Goal: Connect with others: Connect with other users

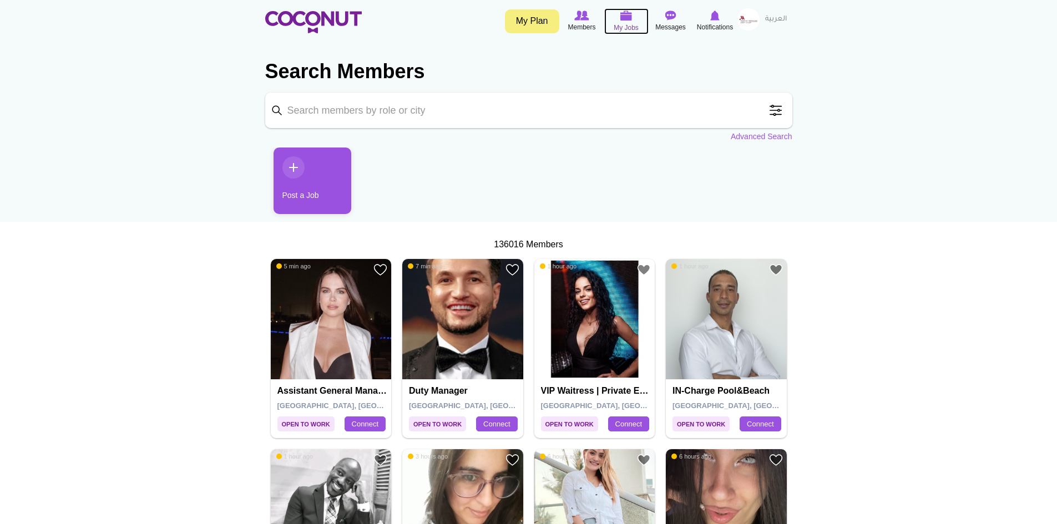
click at [629, 19] on img at bounding box center [626, 16] width 12 height 10
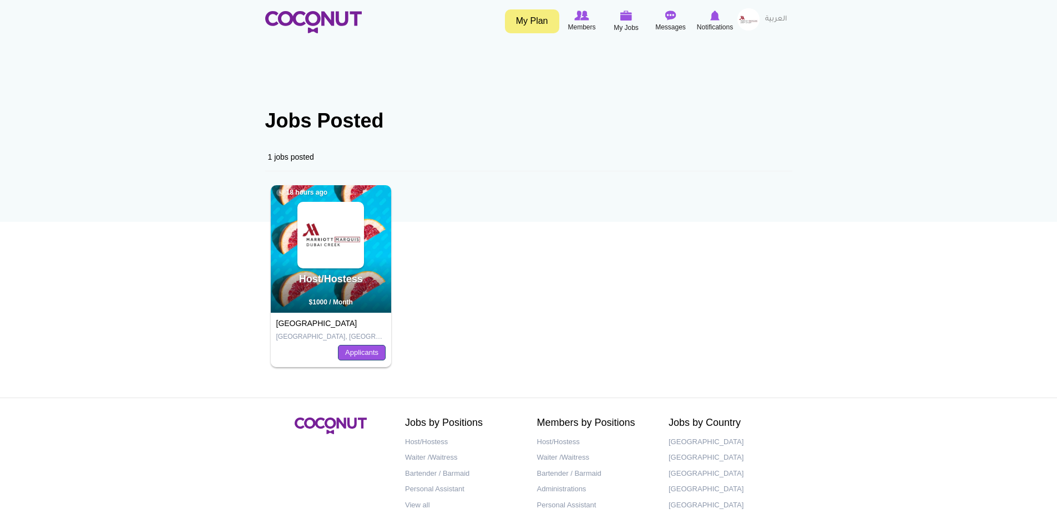
click at [364, 352] on link "Applicants" at bounding box center [362, 353] width 48 height 16
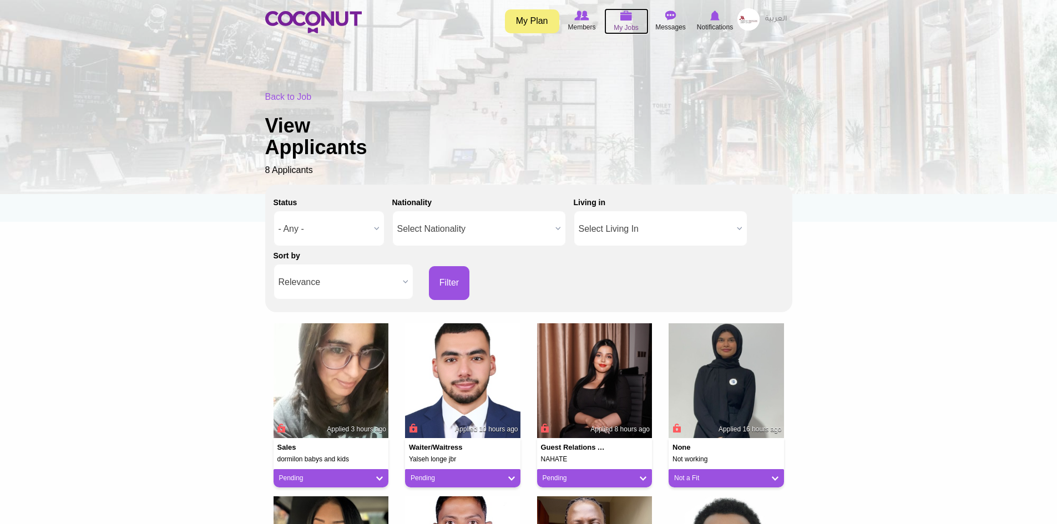
click at [626, 17] on img at bounding box center [626, 16] width 12 height 10
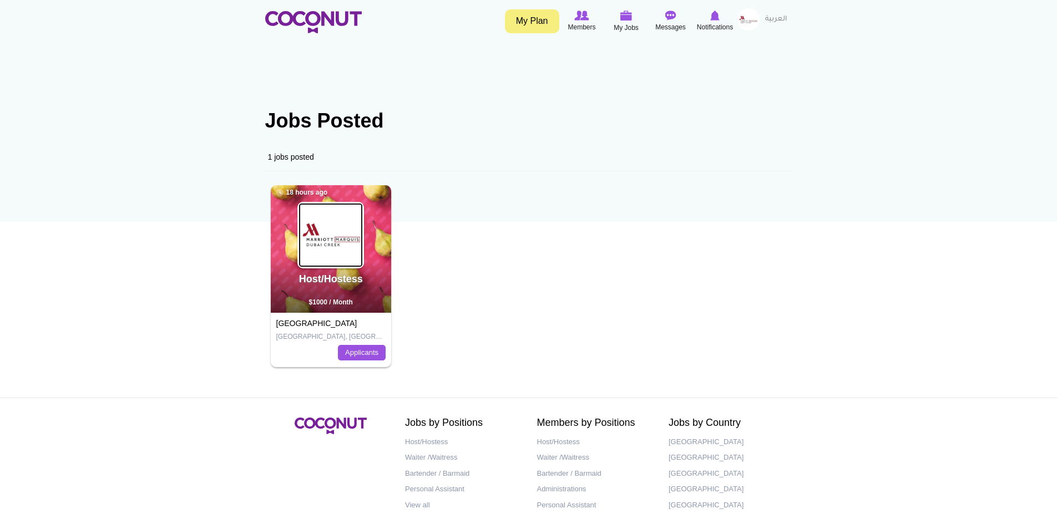
click at [319, 228] on img at bounding box center [330, 235] width 64 height 64
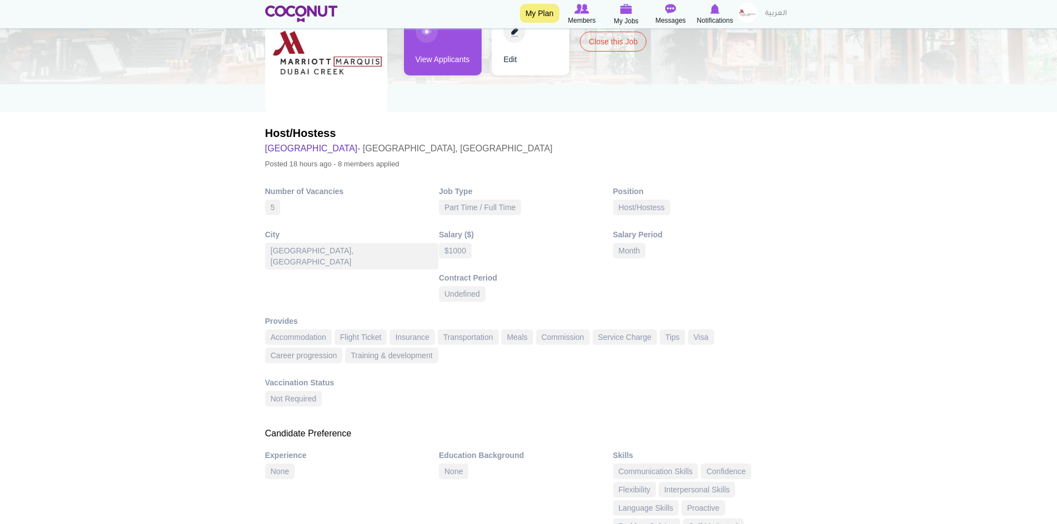
scroll to position [55, 0]
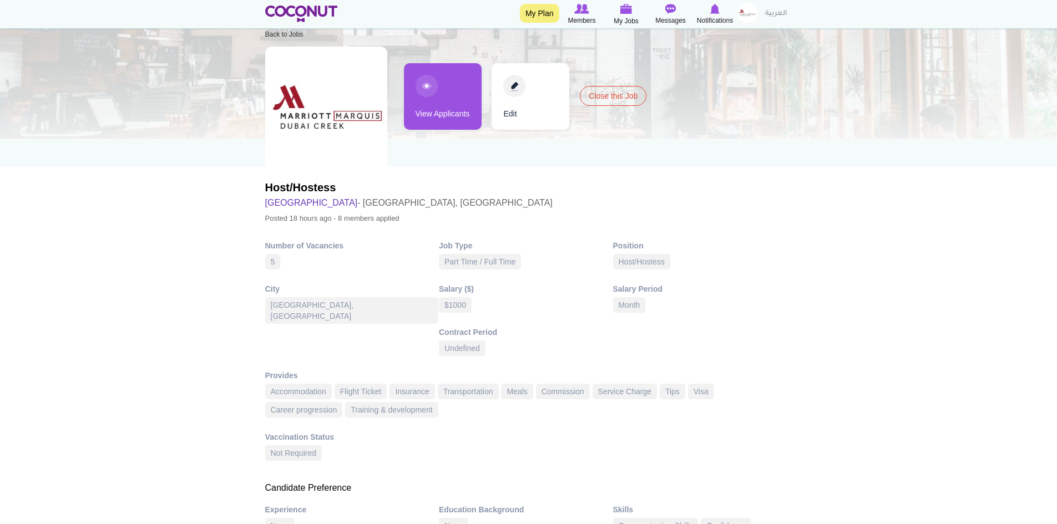
click at [450, 305] on div "$1000" at bounding box center [455, 305] width 33 height 16
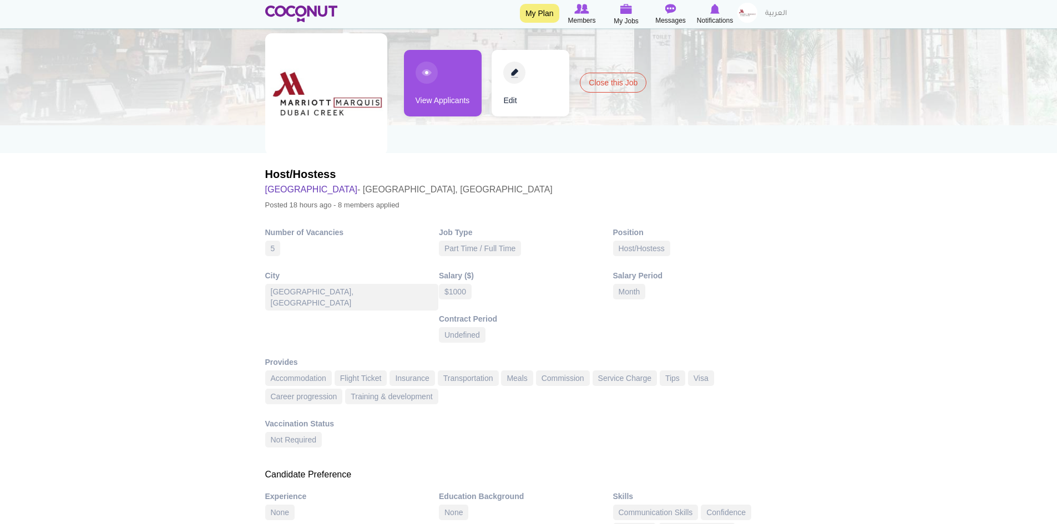
scroll to position [0, 0]
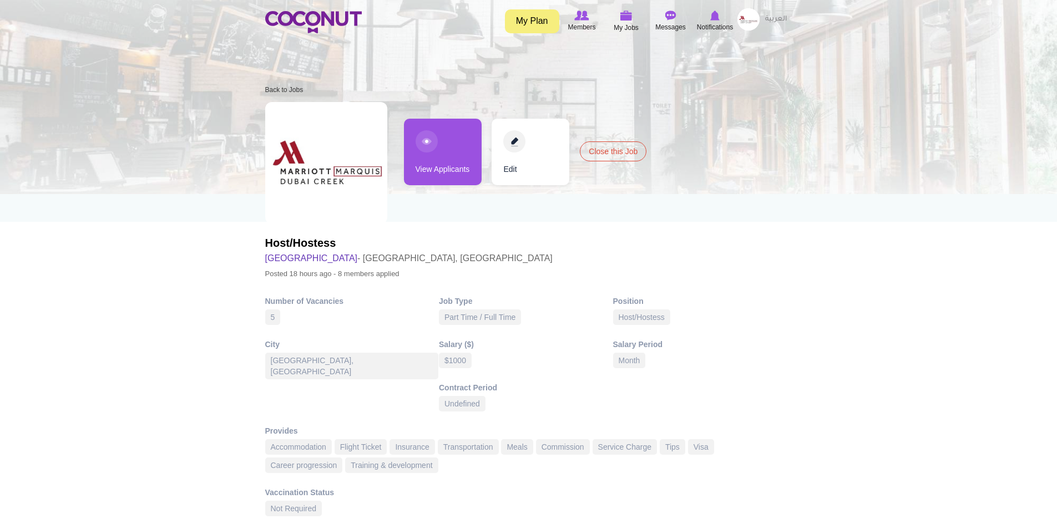
click at [512, 141] on link "Edit" at bounding box center [530, 152] width 78 height 67
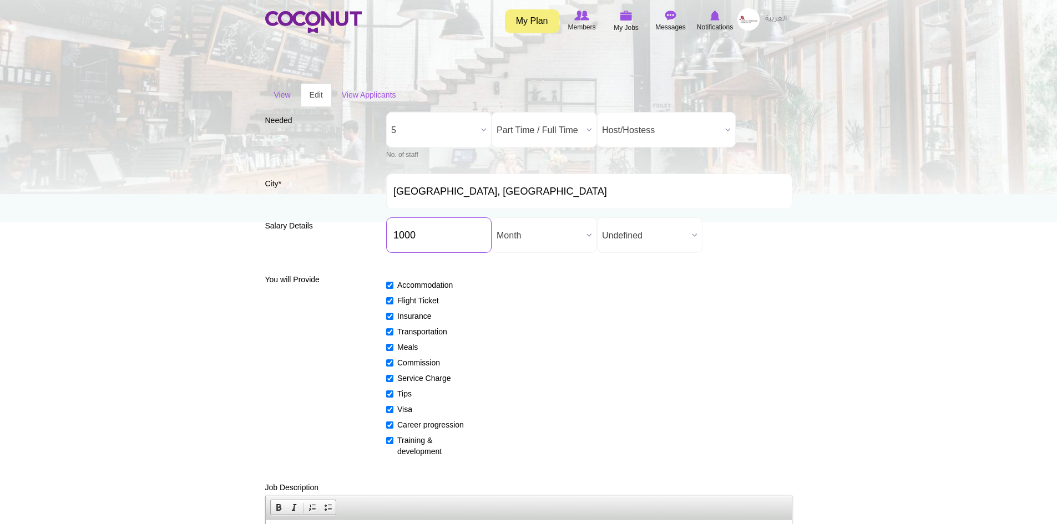
click at [402, 233] on input "1000" at bounding box center [438, 235] width 105 height 36
click at [408, 235] on input "1300" at bounding box center [438, 235] width 105 height 36
type input "1350"
click at [578, 357] on div "Accommodation Flight Ticket Insurance Transportation Meals Commission Service C…" at bounding box center [589, 363] width 406 height 187
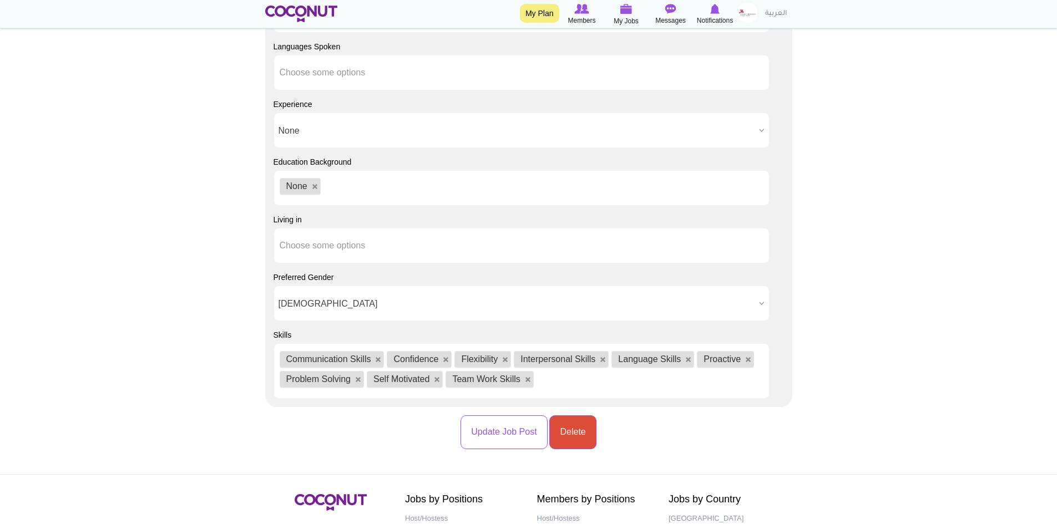
scroll to position [1220, 0]
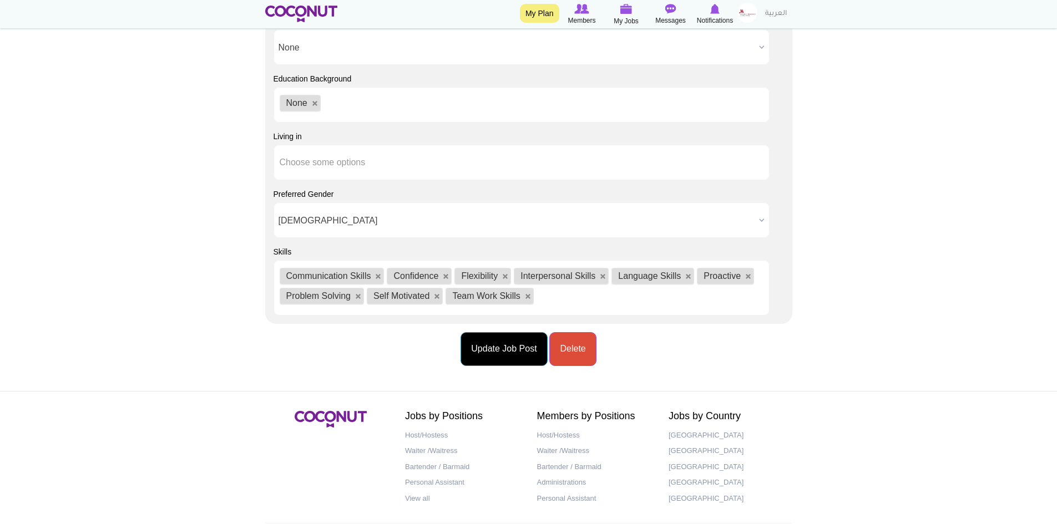
click at [497, 350] on button "Update Job Post" at bounding box center [503, 349] width 87 height 34
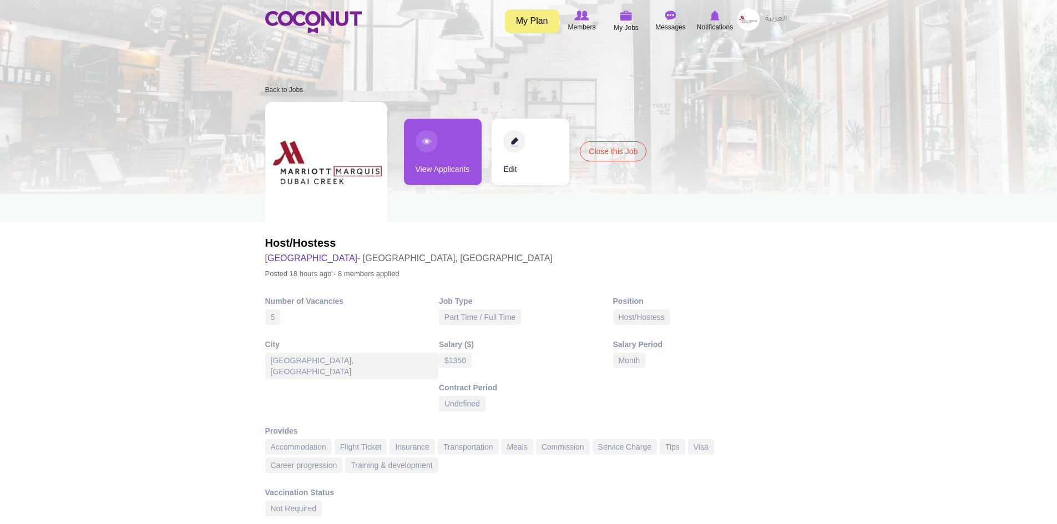
click at [432, 143] on link "View Applicants" at bounding box center [443, 152] width 78 height 67
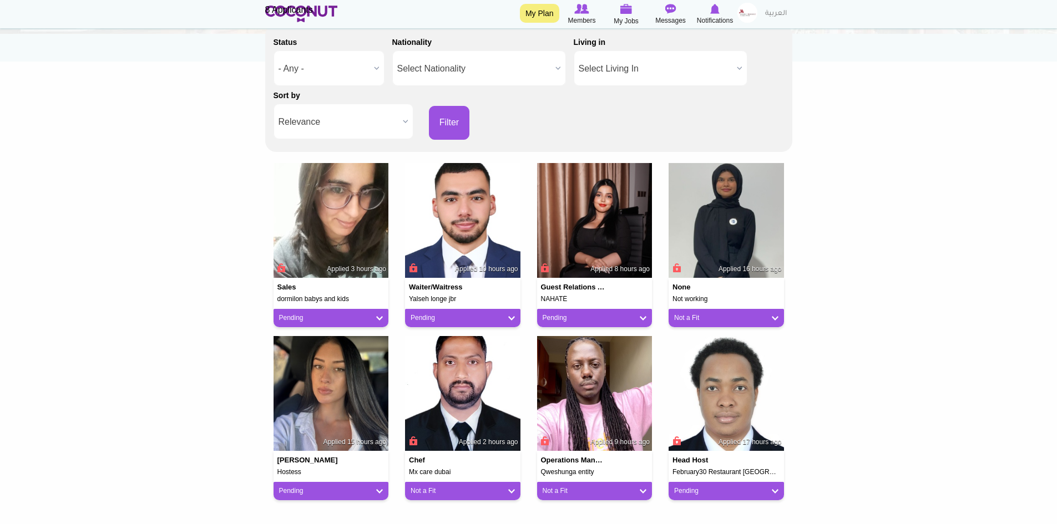
scroll to position [166, 0]
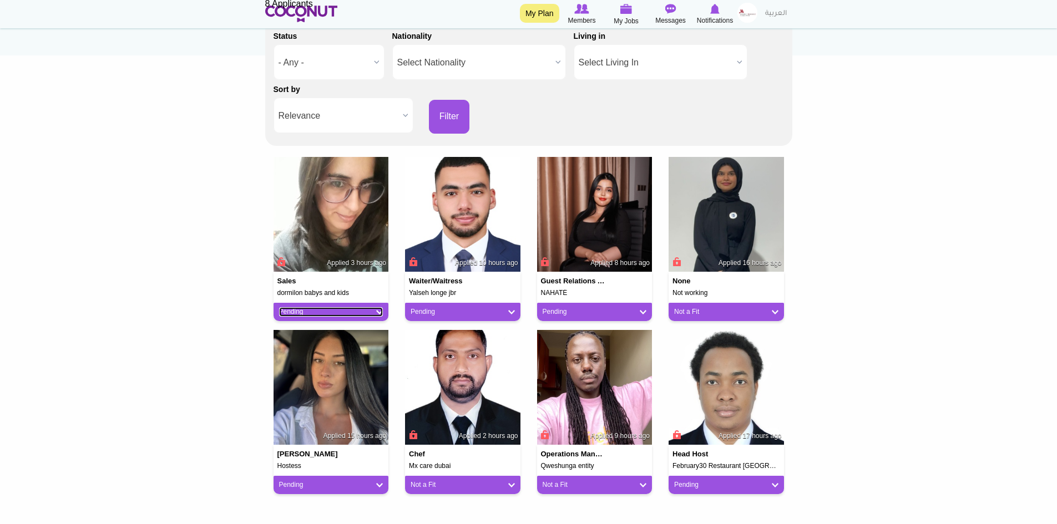
click at [378, 311] on link "Pending" at bounding box center [331, 311] width 104 height 9
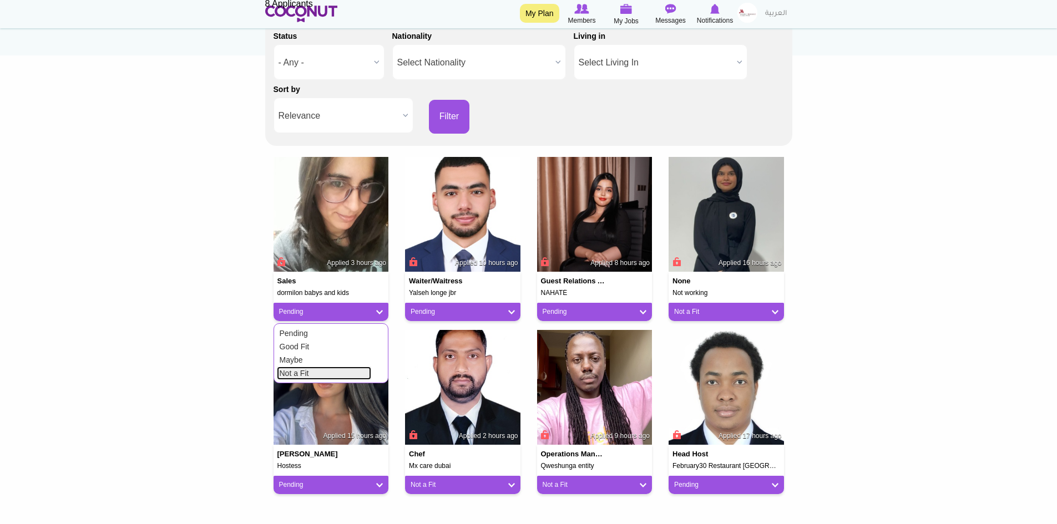
click at [320, 373] on link "Not a Fit" at bounding box center [324, 373] width 94 height 13
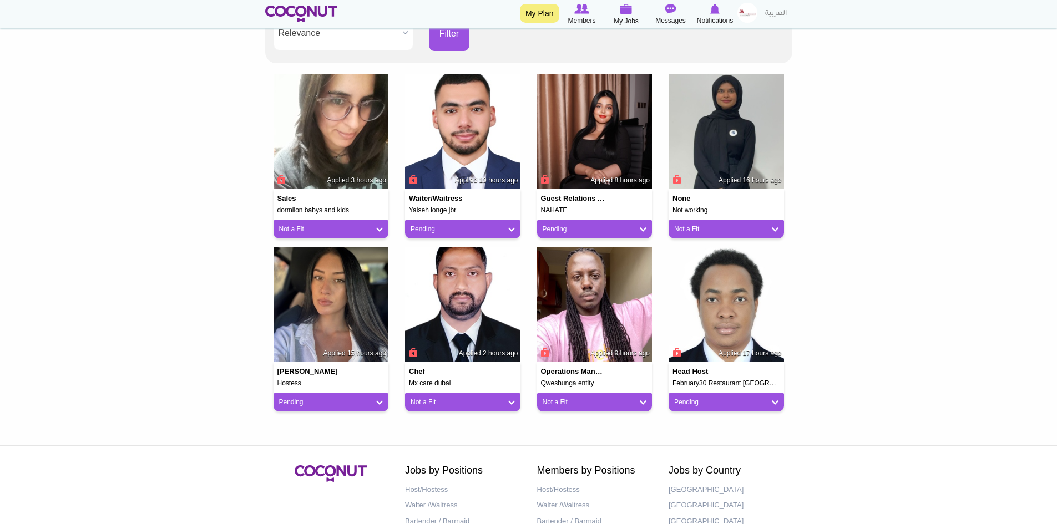
scroll to position [277, 0]
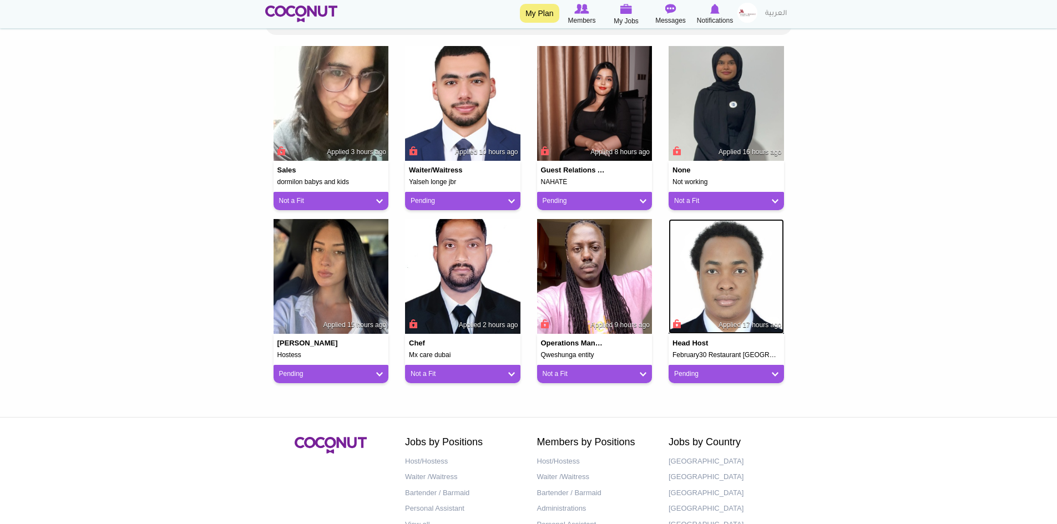
click at [722, 271] on img at bounding box center [725, 276] width 115 height 115
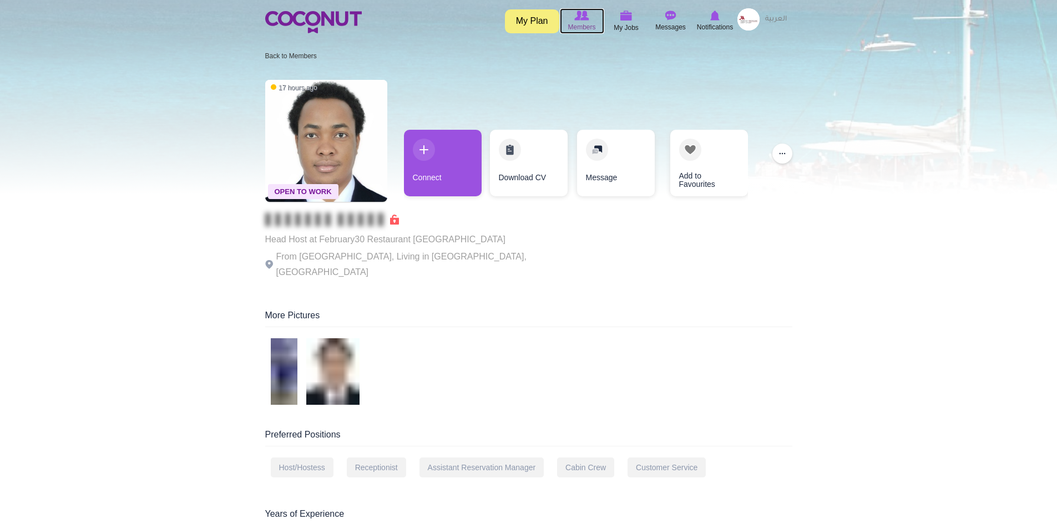
click at [585, 20] on img at bounding box center [581, 16] width 14 height 10
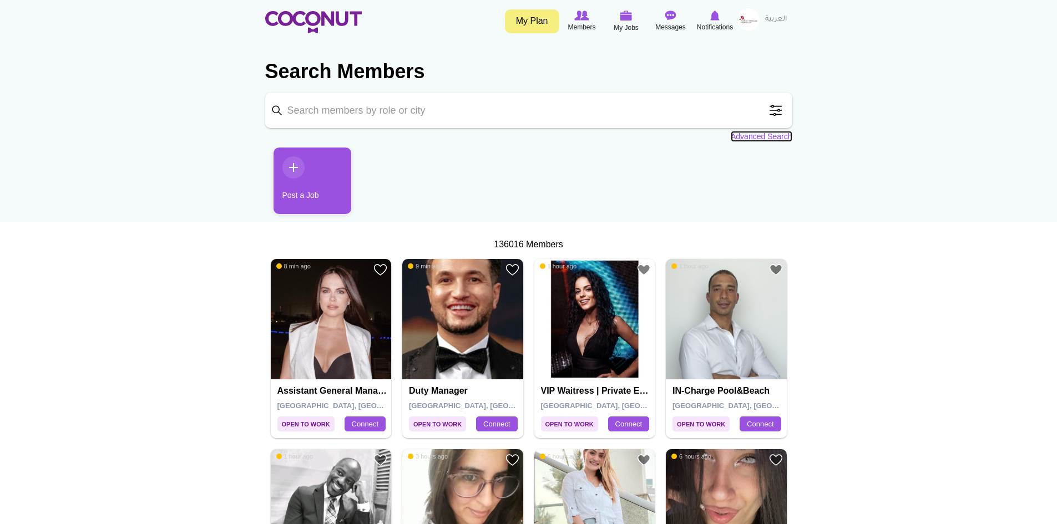
click at [744, 136] on link "Advanced Search" at bounding box center [762, 136] width 62 height 11
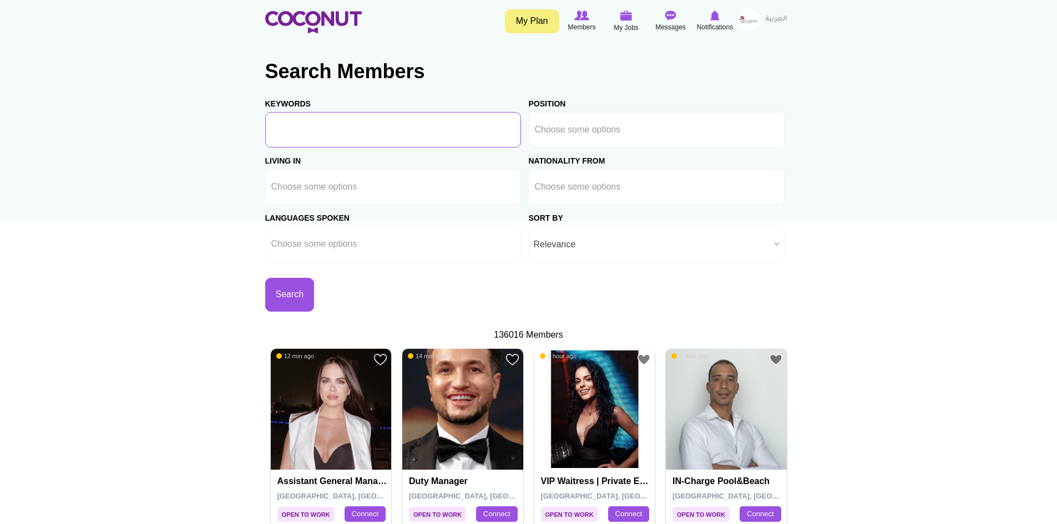
click at [350, 128] on input "Keywords" at bounding box center [393, 130] width 256 height 36
type input "hostess"
click at [349, 184] on input "text" at bounding box center [321, 187] width 100 height 10
type input "d"
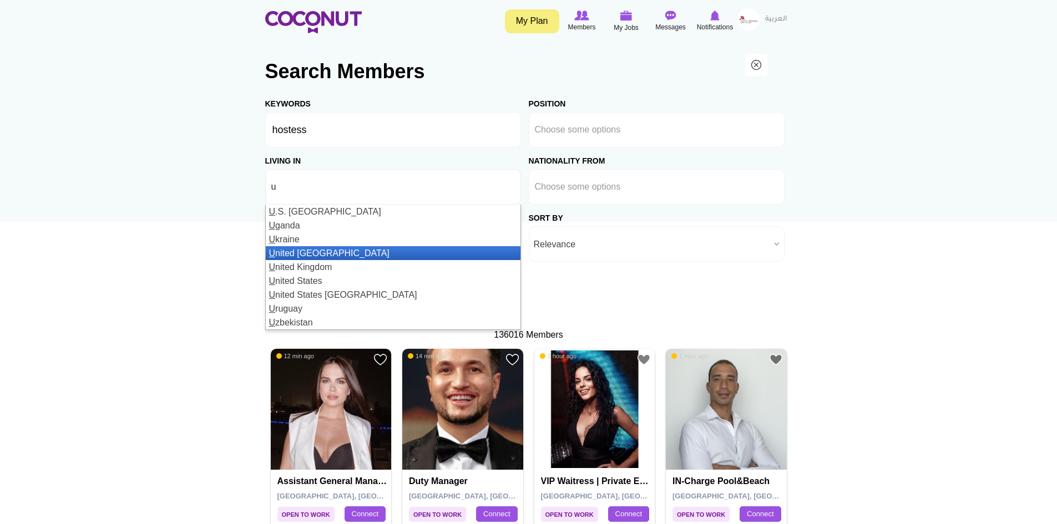
type input "u"
click at [345, 252] on li "U nited Arab Emirates" at bounding box center [393, 253] width 255 height 14
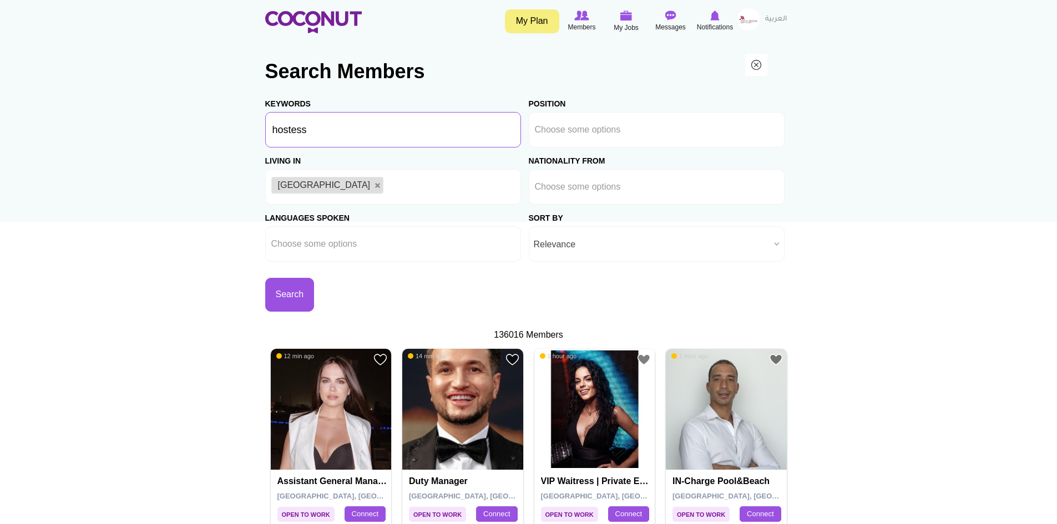
drag, startPoint x: 318, startPoint y: 127, endPoint x: 247, endPoint y: 127, distance: 71.0
type input "female"
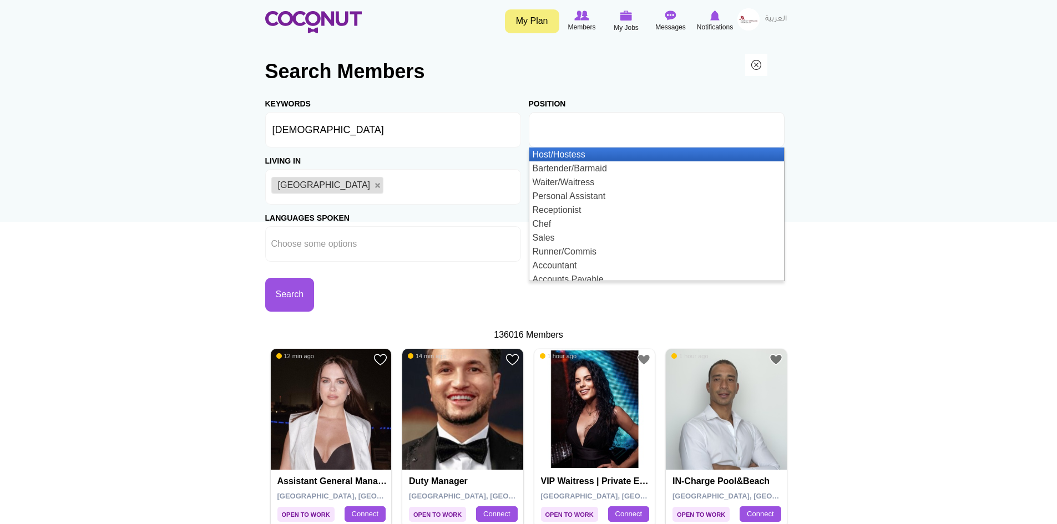
click at [557, 128] on input "text" at bounding box center [585, 130] width 100 height 10
click at [562, 154] on li "Host/Hostess" at bounding box center [656, 155] width 255 height 14
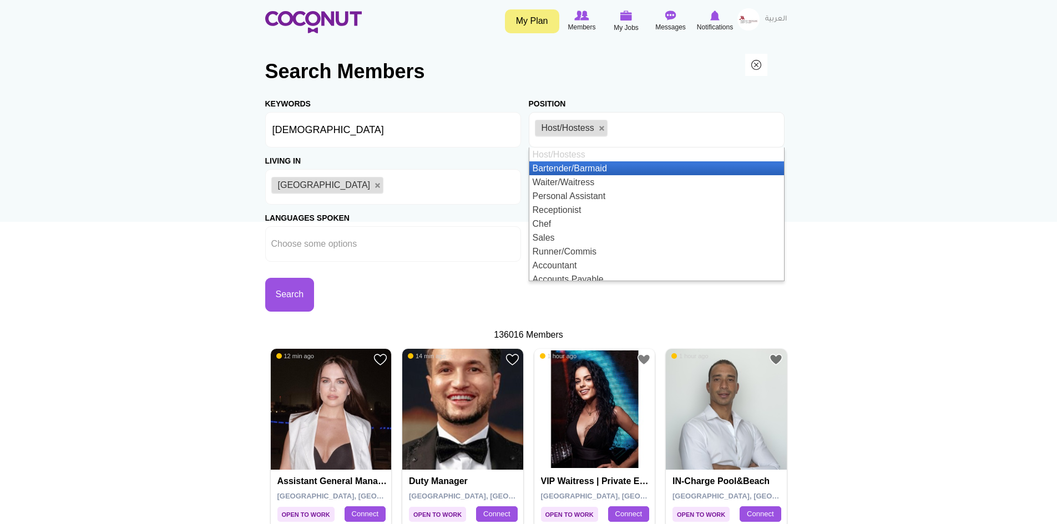
click at [635, 128] on ul "Host/Hostess" at bounding box center [657, 130] width 256 height 36
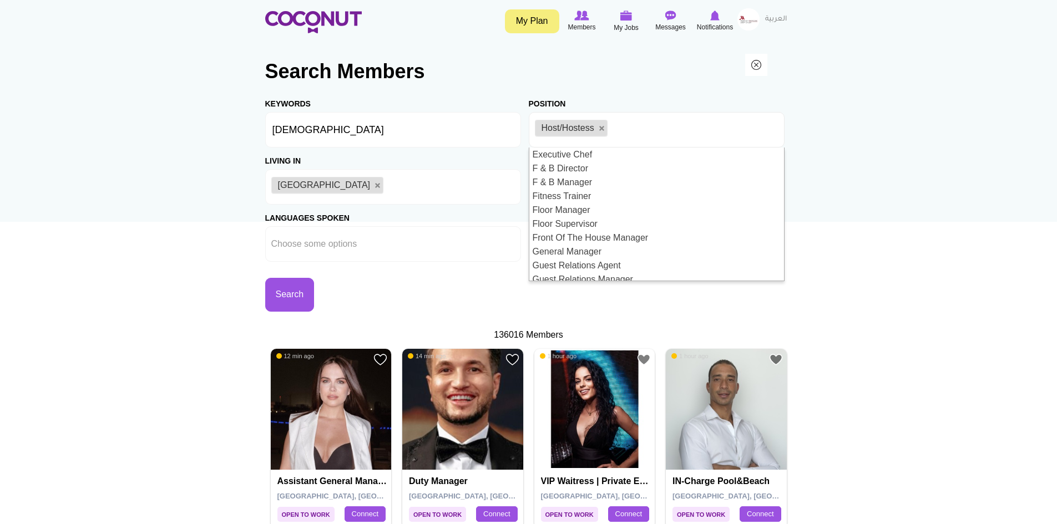
scroll to position [610, 0]
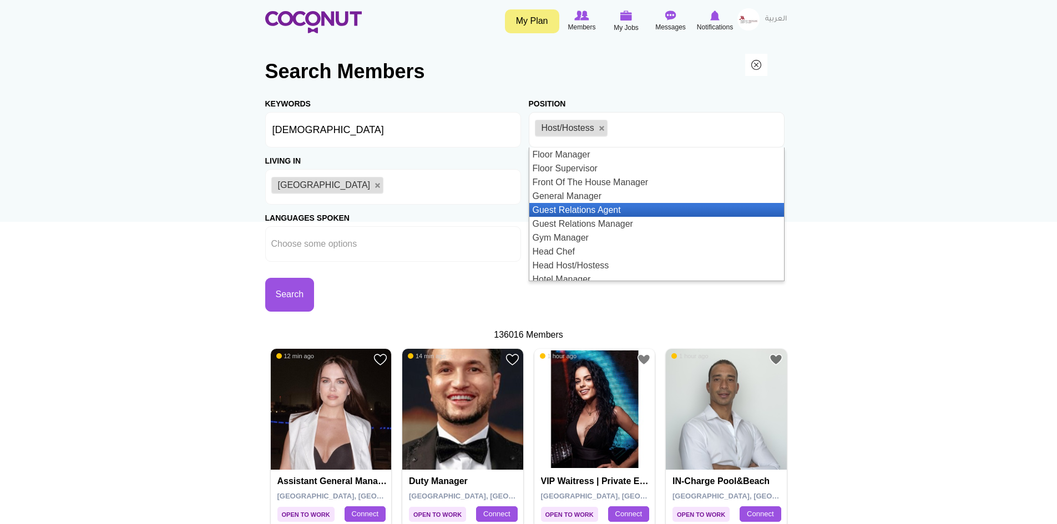
click at [621, 210] on li "Guest Relations Agent" at bounding box center [656, 210] width 255 height 14
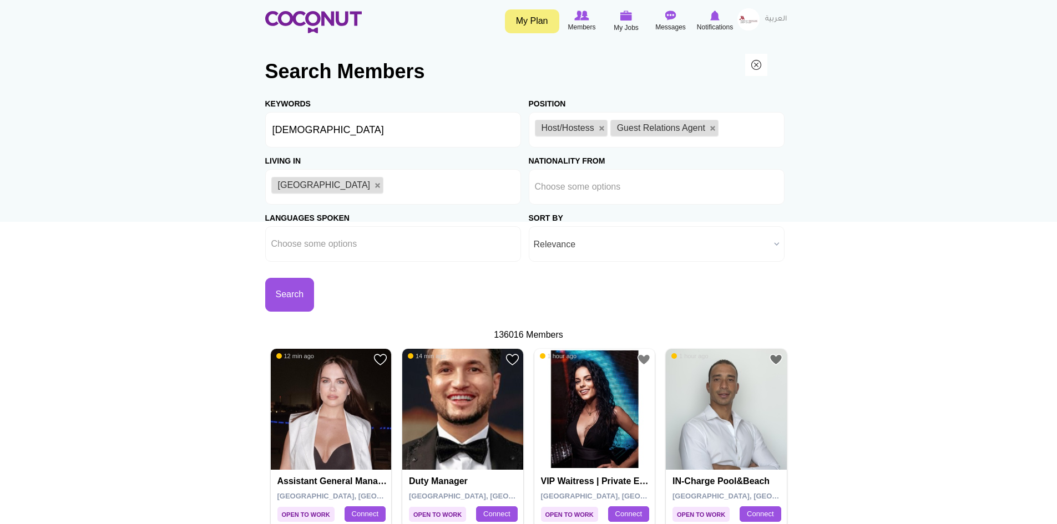
click at [570, 248] on span "Relevance" at bounding box center [652, 245] width 236 height 36
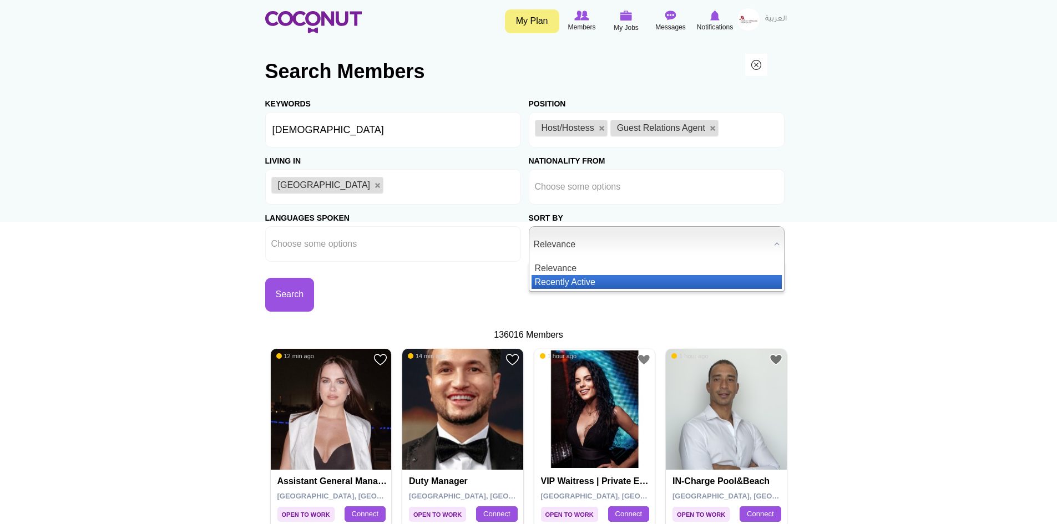
click at [562, 280] on li "Recently Active" at bounding box center [656, 282] width 250 height 14
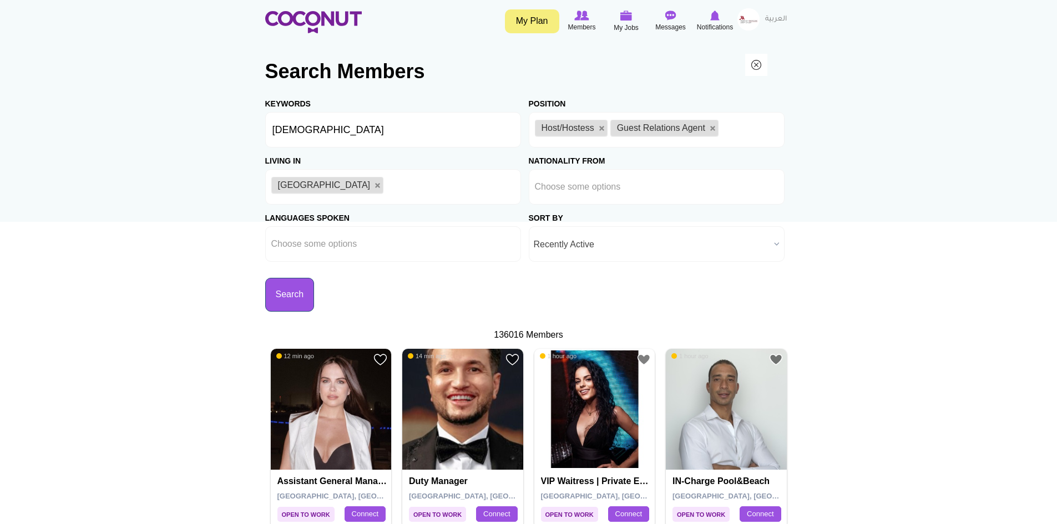
click at [291, 298] on button "Search" at bounding box center [289, 295] width 49 height 34
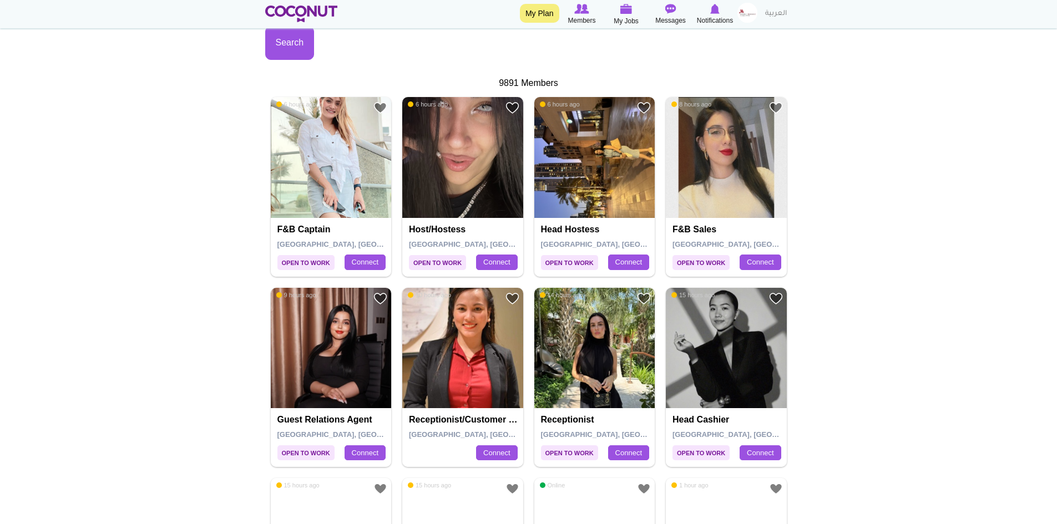
scroll to position [333, 0]
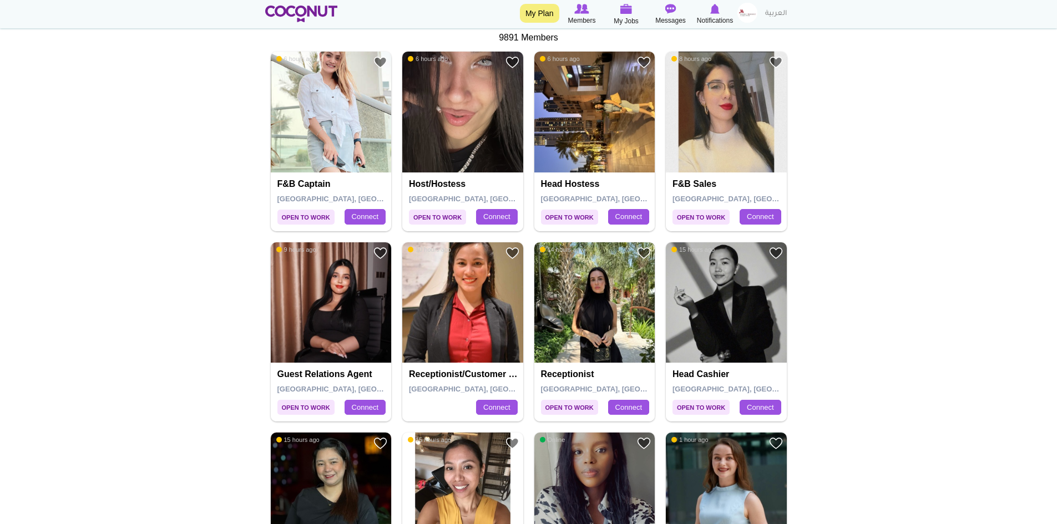
click at [591, 307] on img at bounding box center [594, 302] width 121 height 121
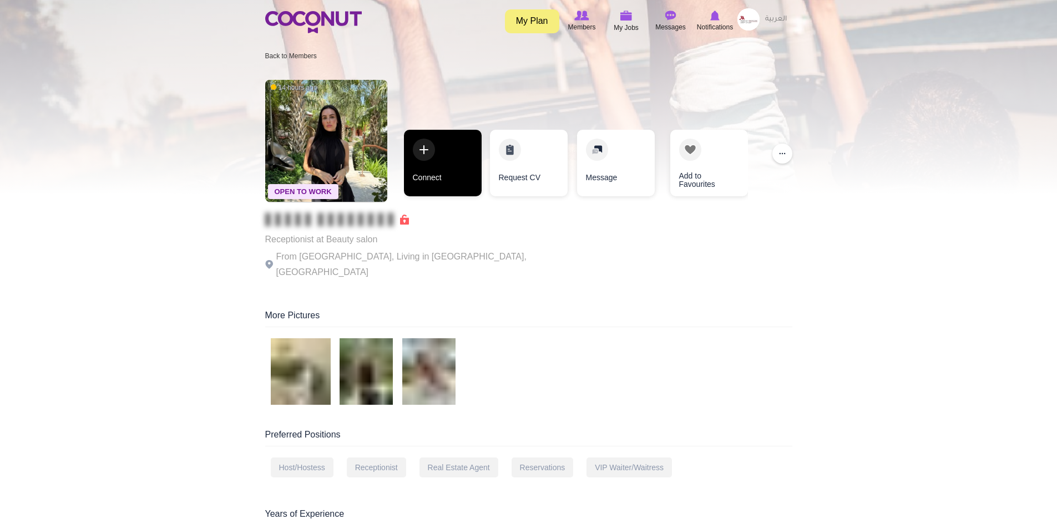
click at [444, 164] on link "Connect" at bounding box center [443, 163] width 78 height 67
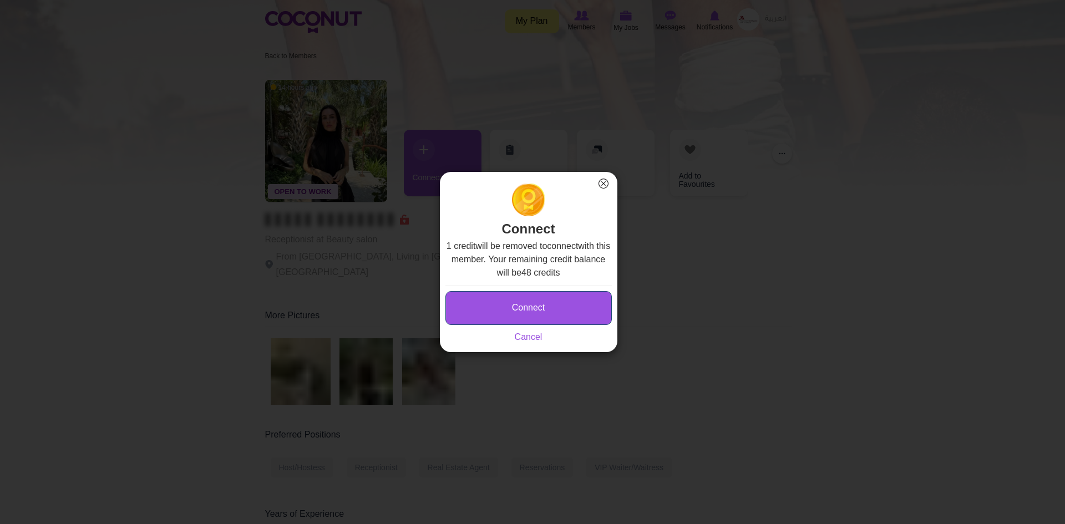
click at [514, 310] on button "Connect" at bounding box center [528, 308] width 166 height 34
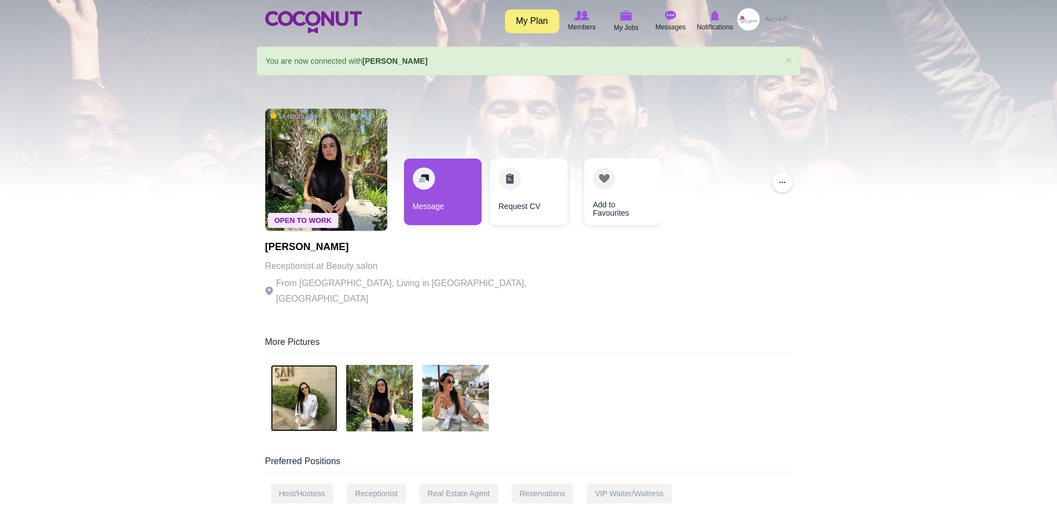
click at [302, 387] on img at bounding box center [304, 398] width 67 height 67
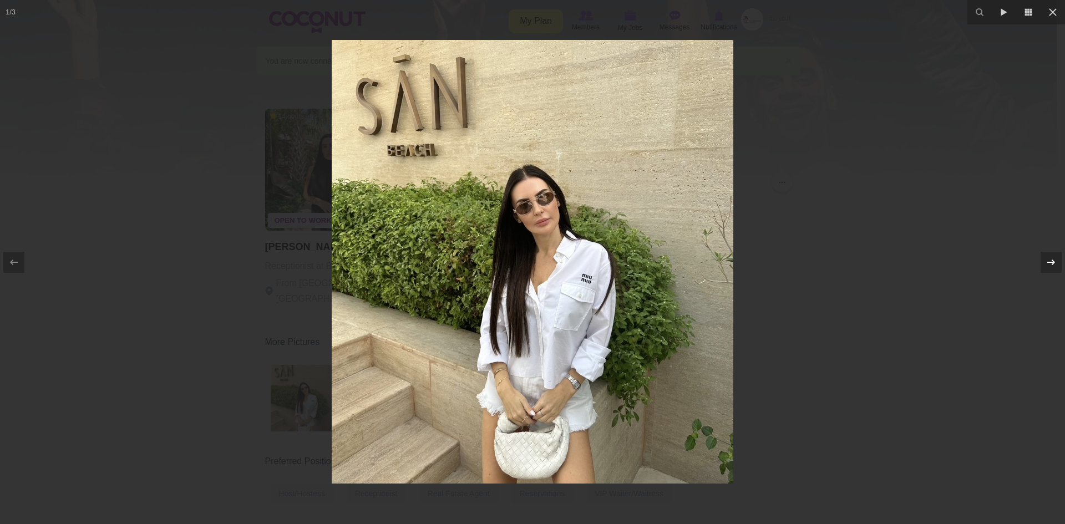
click at [1049, 260] on icon at bounding box center [1050, 262] width 13 height 13
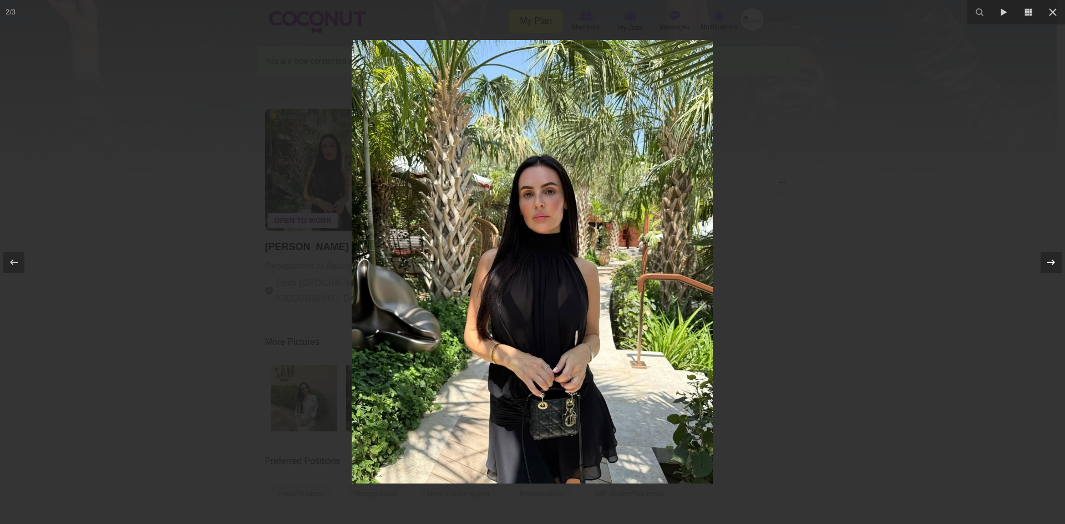
click at [1049, 260] on icon at bounding box center [1050, 262] width 13 height 13
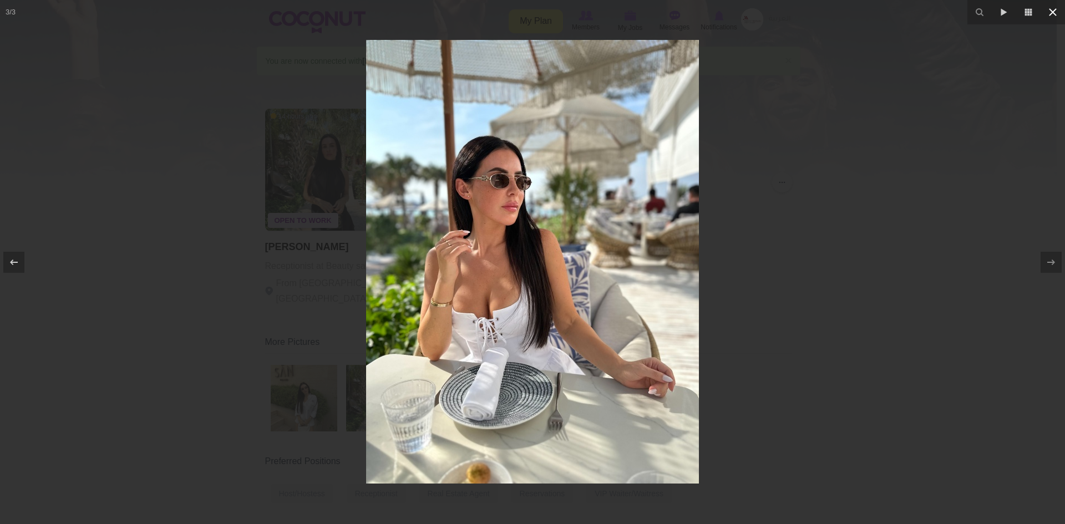
click at [1053, 16] on icon at bounding box center [1052, 12] width 13 height 13
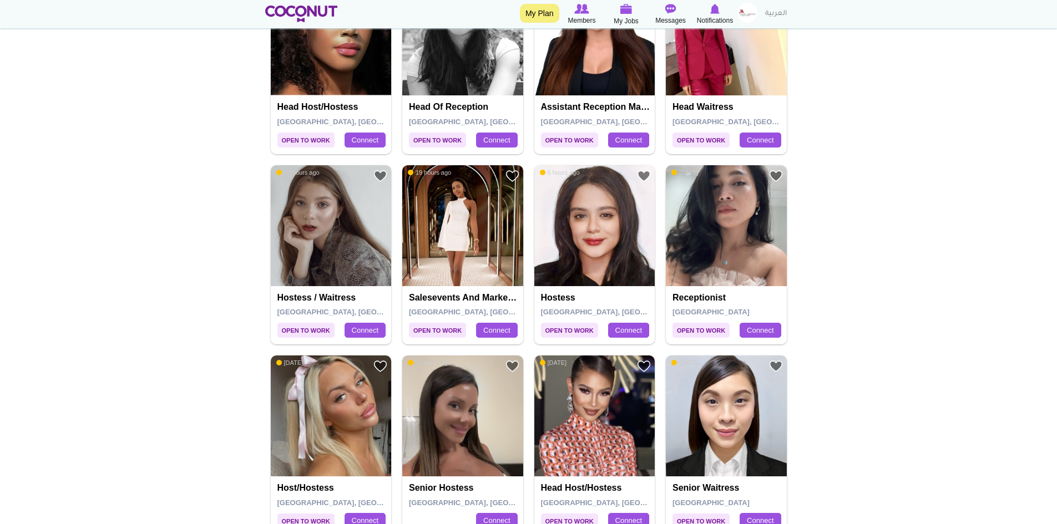
scroll to position [998, 0]
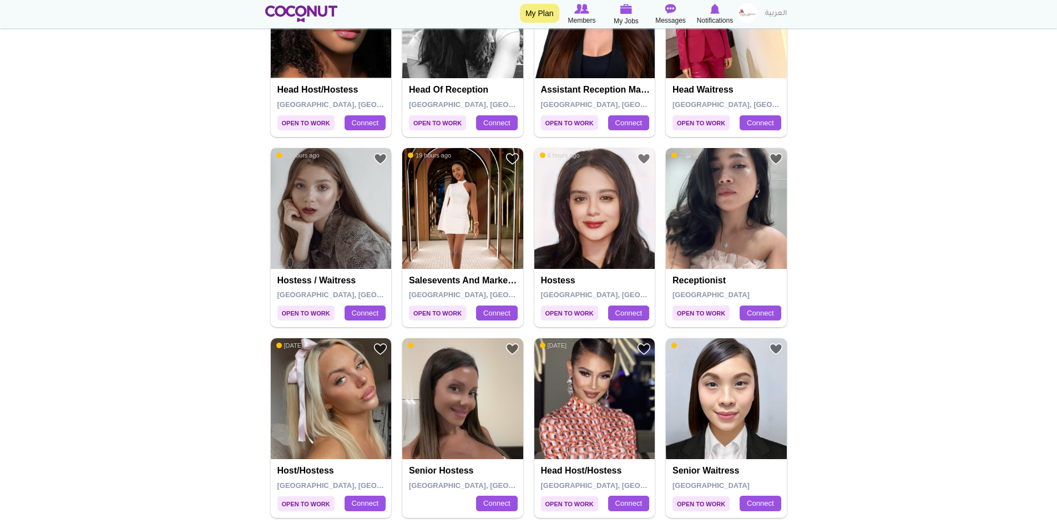
click at [332, 228] on img at bounding box center [331, 208] width 121 height 121
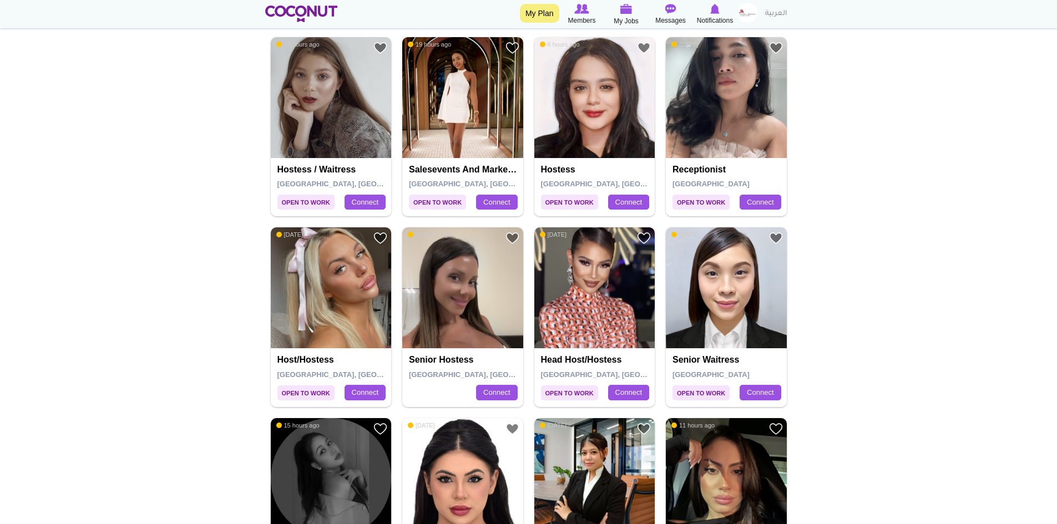
scroll to position [1165, 0]
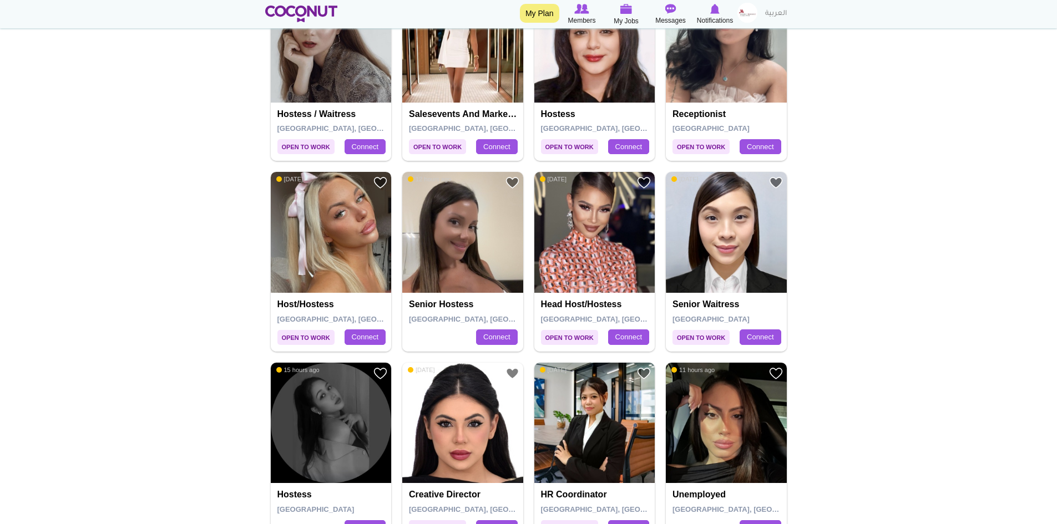
click at [349, 244] on img at bounding box center [331, 232] width 121 height 121
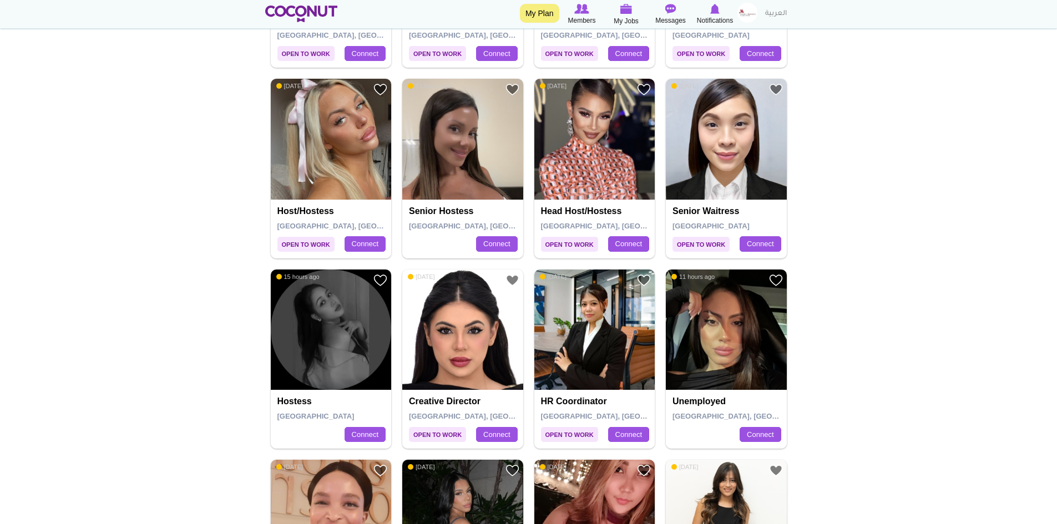
scroll to position [1331, 0]
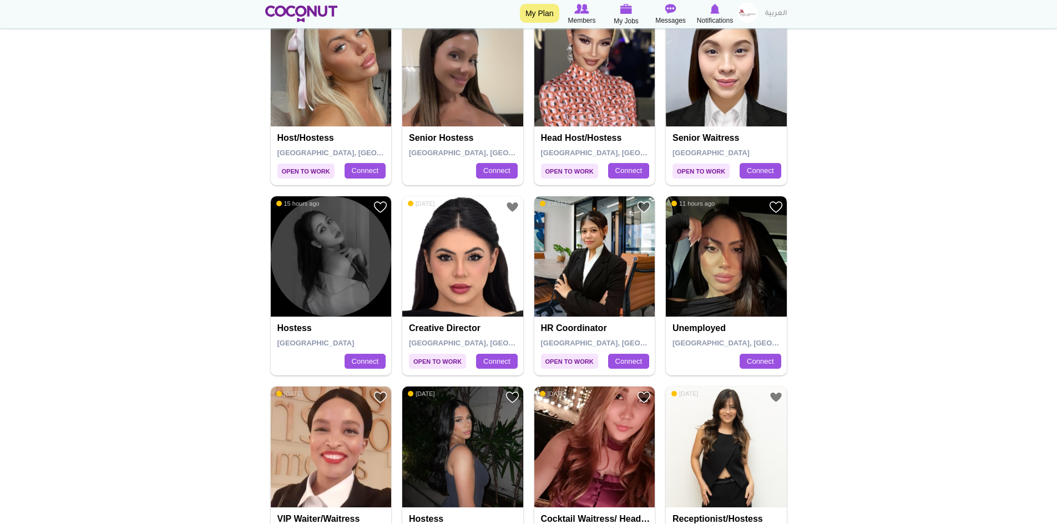
click at [732, 250] on img at bounding box center [726, 256] width 121 height 121
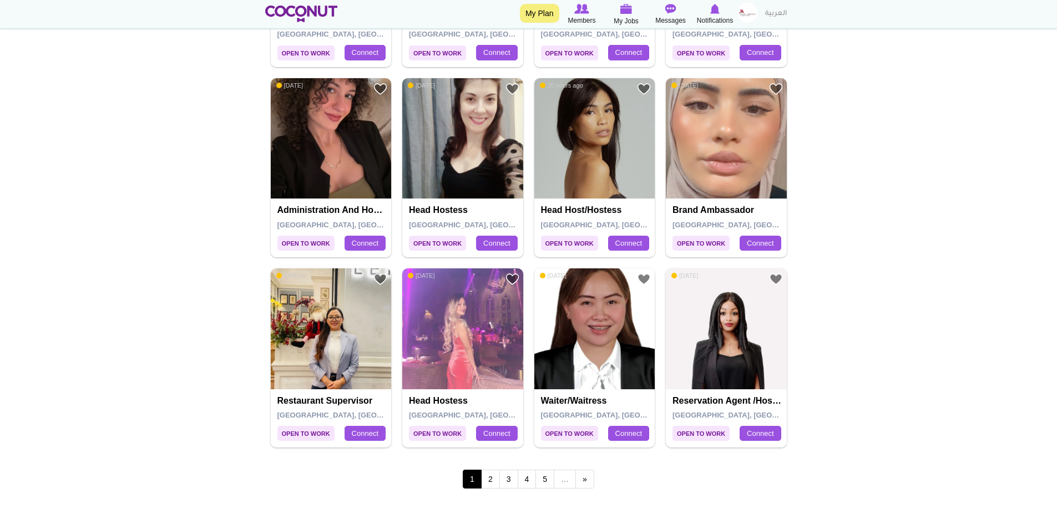
scroll to position [1886, 0]
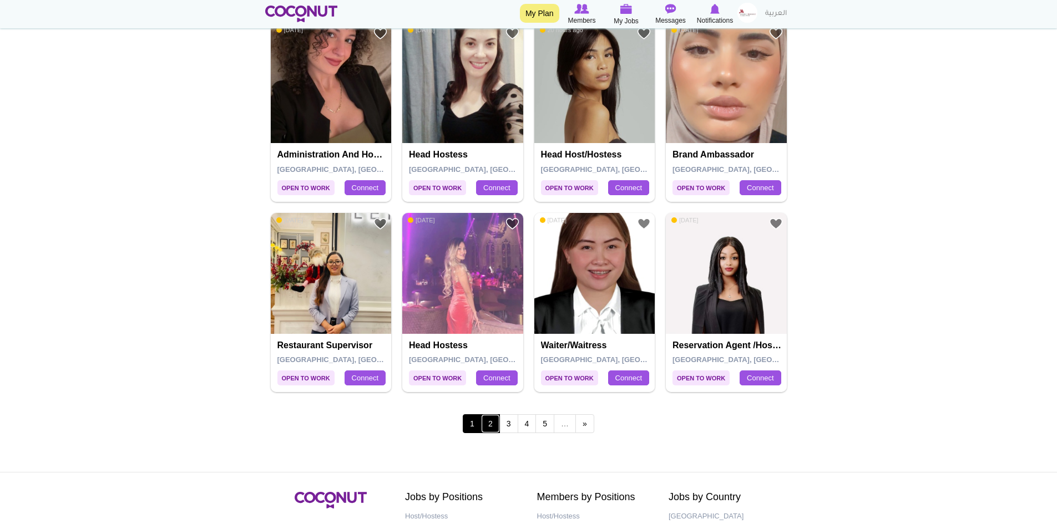
click at [494, 426] on link "2" at bounding box center [490, 423] width 19 height 19
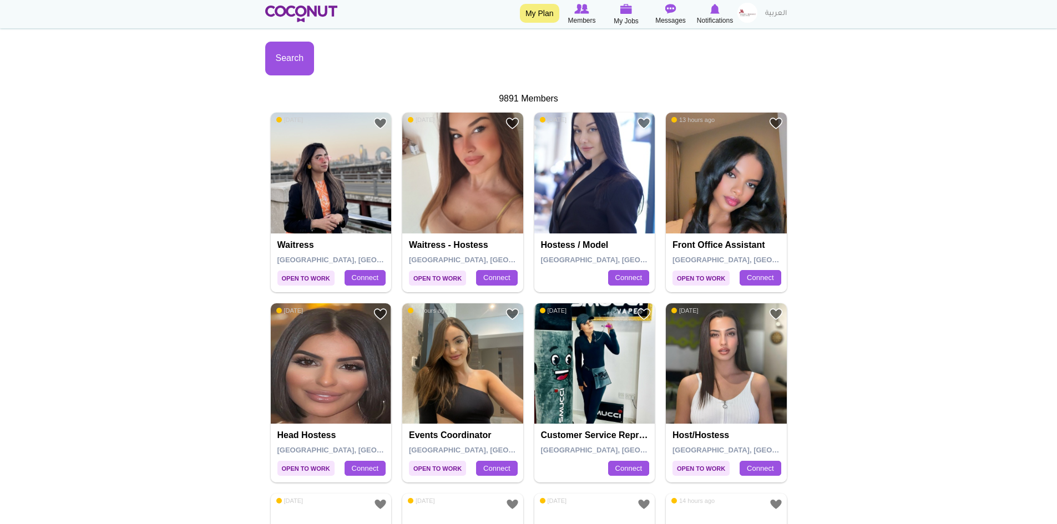
scroll to position [277, 0]
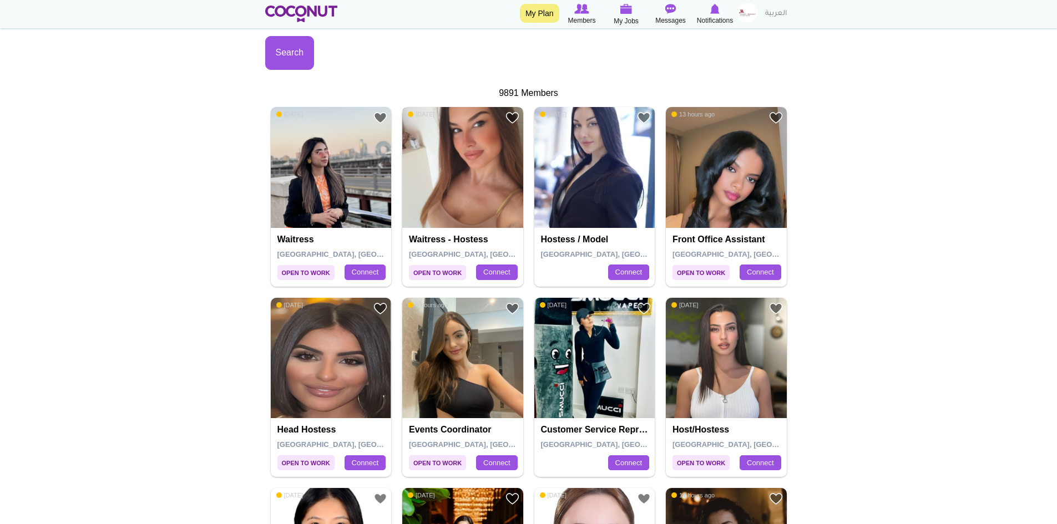
click at [474, 188] on img at bounding box center [462, 167] width 121 height 121
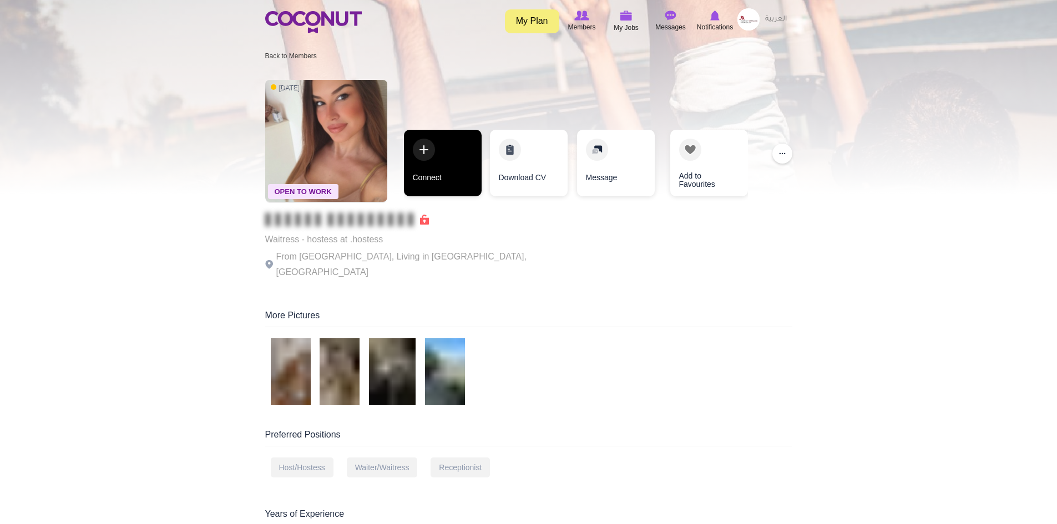
click at [437, 167] on link "Connect" at bounding box center [443, 163] width 78 height 67
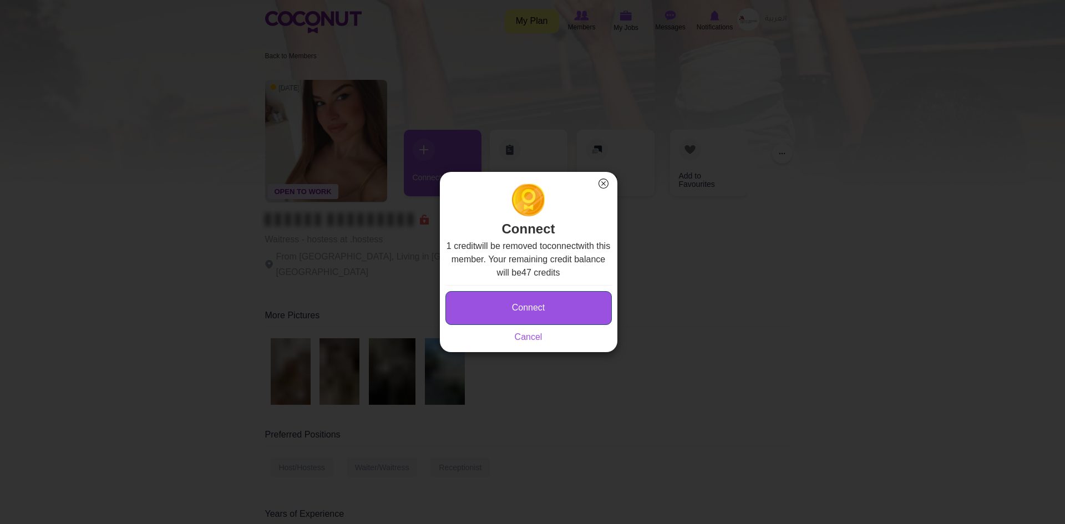
click at [494, 307] on button "Connect" at bounding box center [528, 308] width 166 height 34
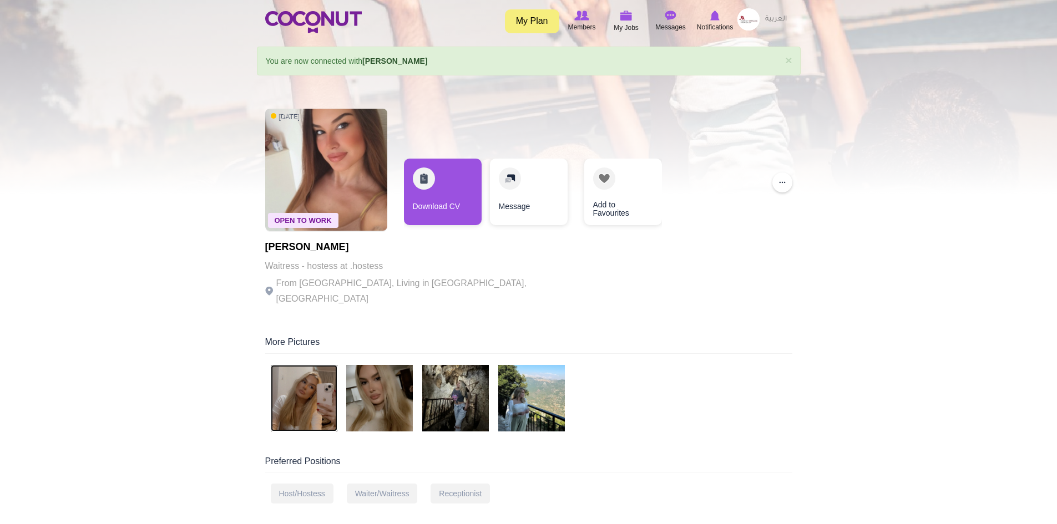
click at [303, 397] on img at bounding box center [304, 398] width 67 height 67
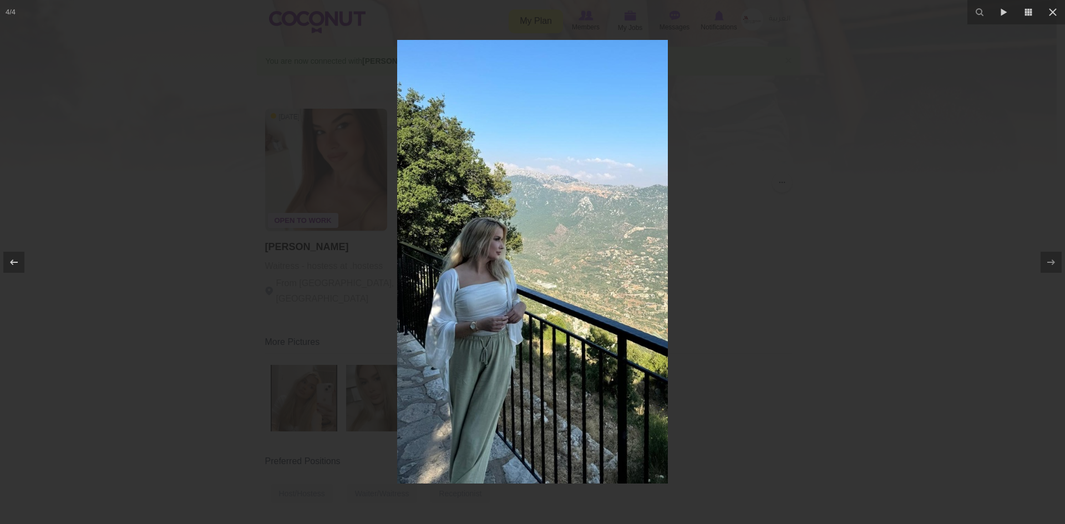
click at [788, 286] on div at bounding box center [532, 262] width 1065 height 524
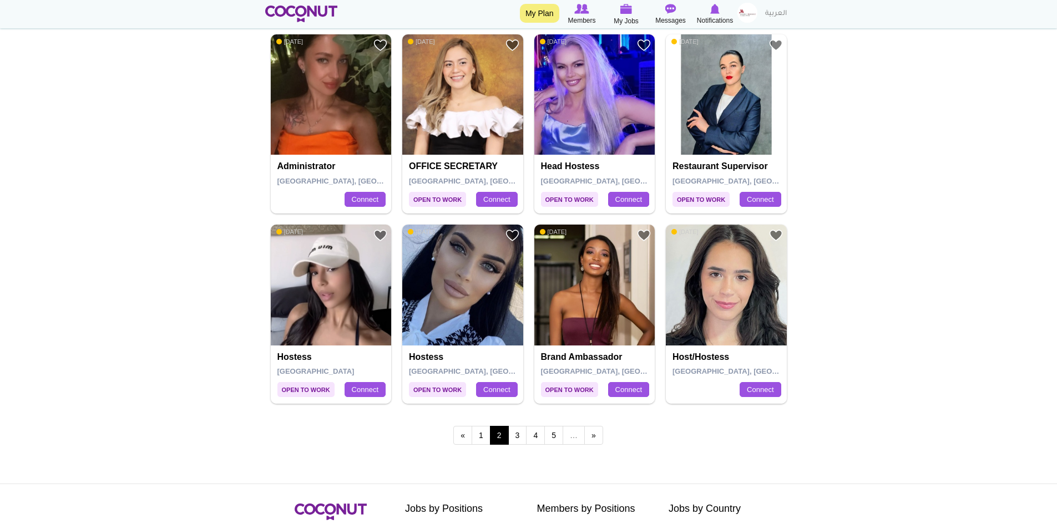
scroll to position [1886, 0]
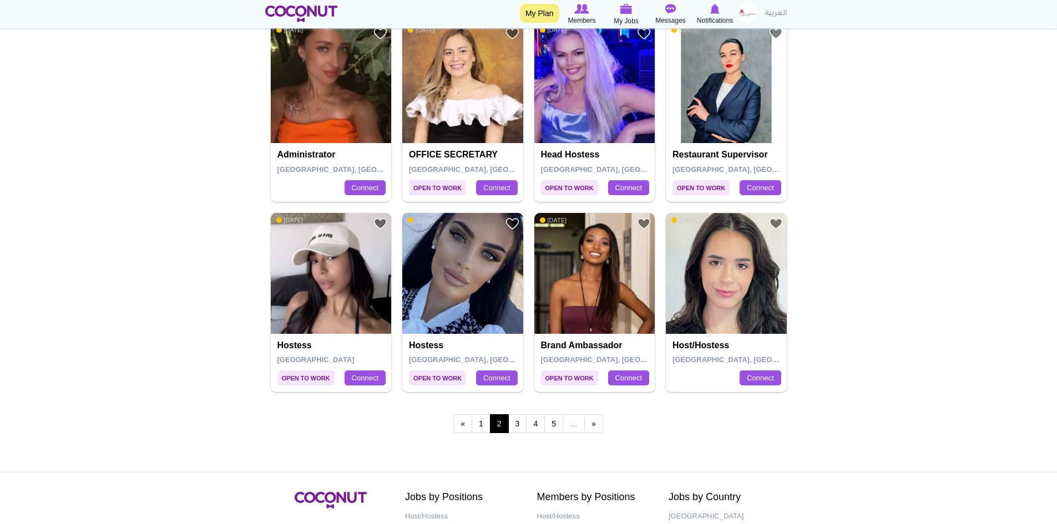
click at [467, 281] on img at bounding box center [462, 273] width 121 height 121
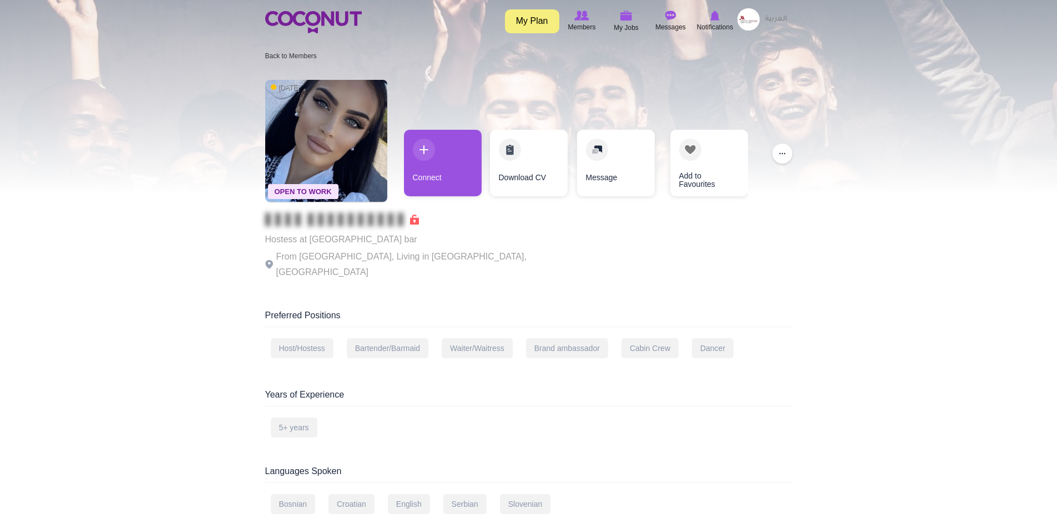
click at [747, 19] on img at bounding box center [748, 19] width 22 height 22
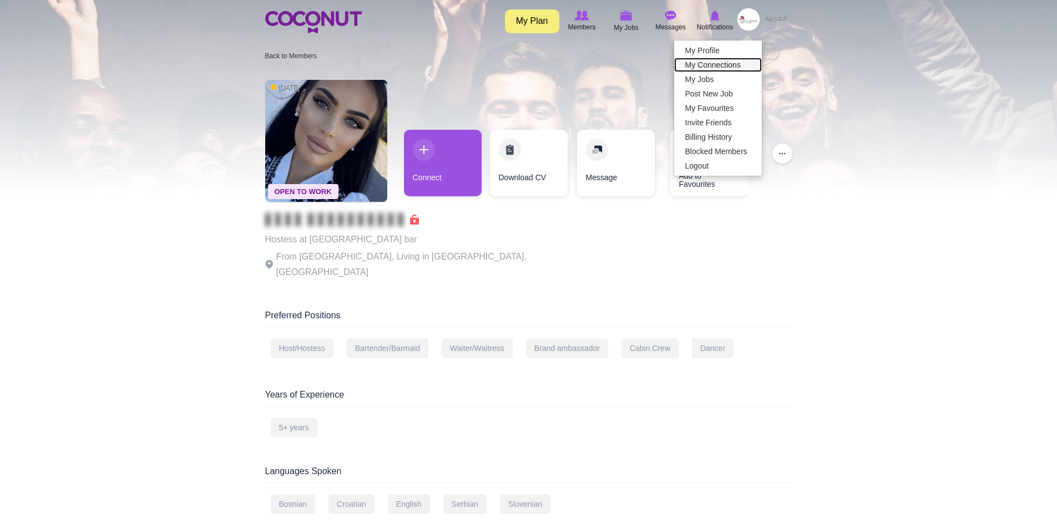
click at [736, 63] on link "My Connections" at bounding box center [718, 65] width 88 height 14
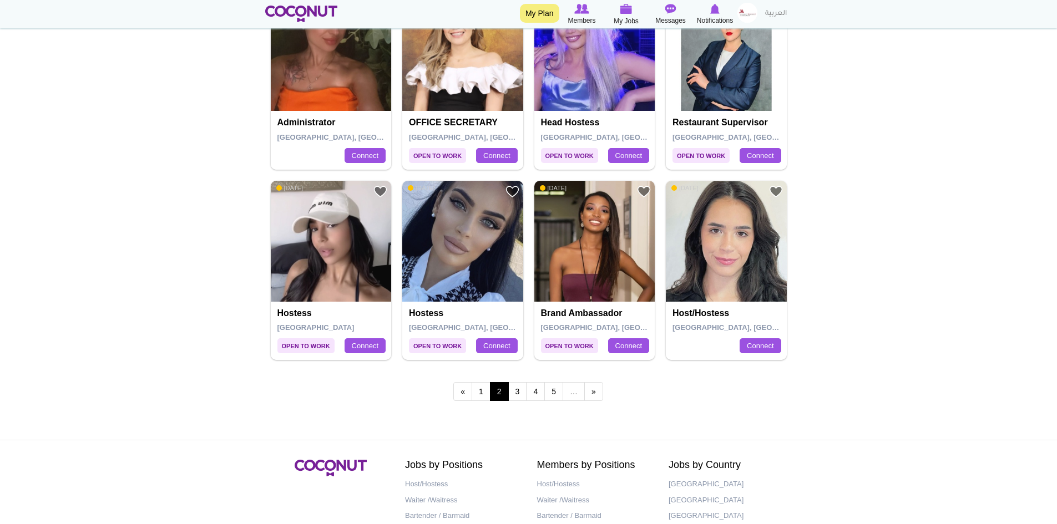
scroll to position [1886, 0]
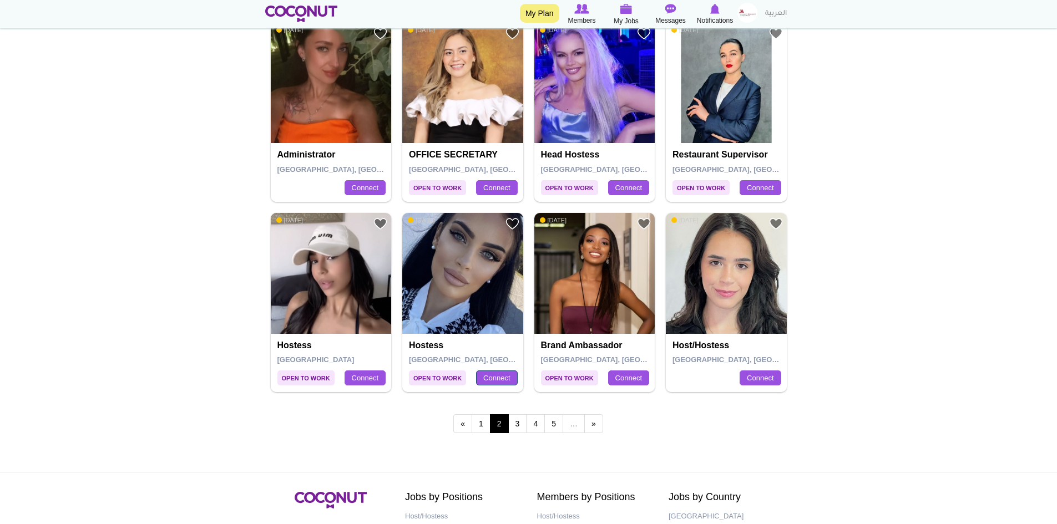
click at [494, 381] on link "Connect" at bounding box center [496, 379] width 41 height 16
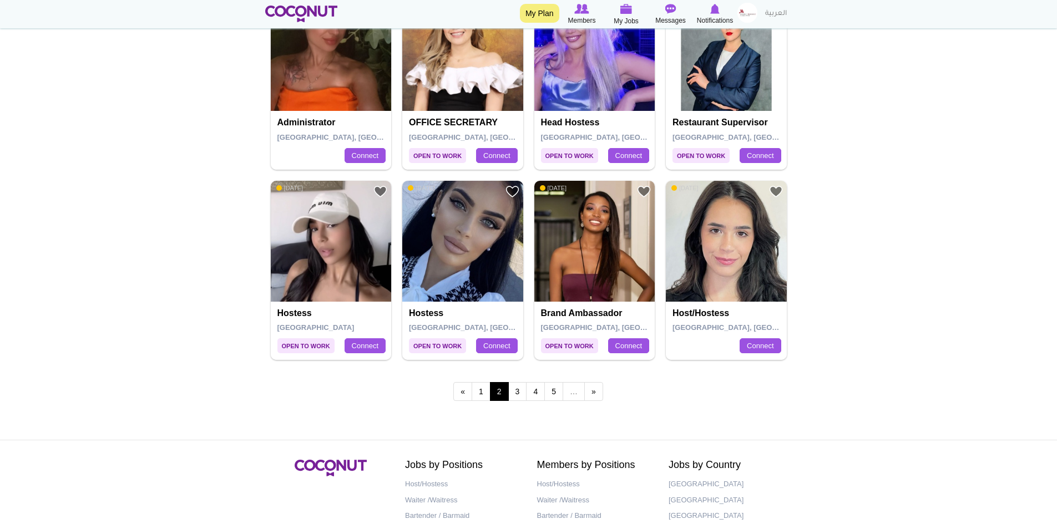
scroll to position [1886, 0]
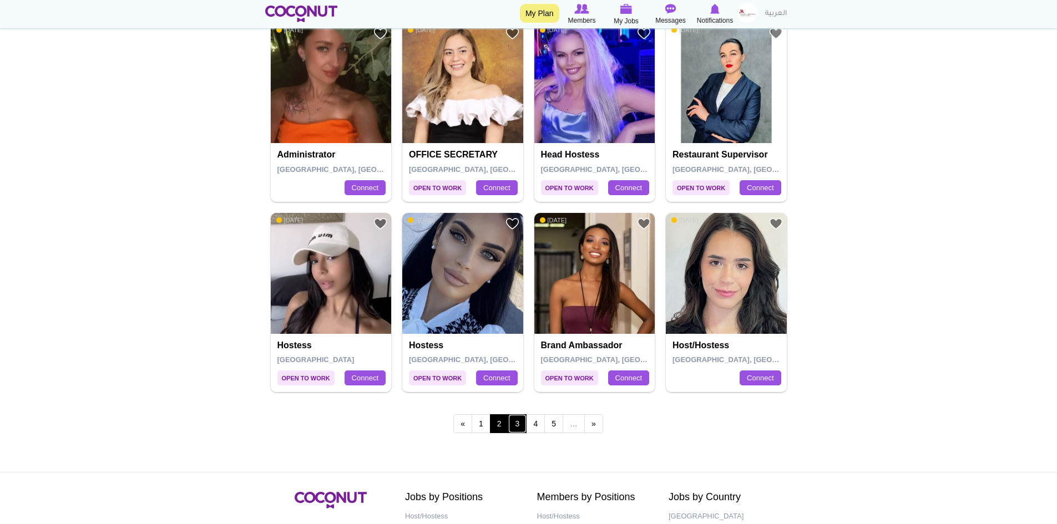
click at [518, 419] on link "3" at bounding box center [517, 423] width 19 height 19
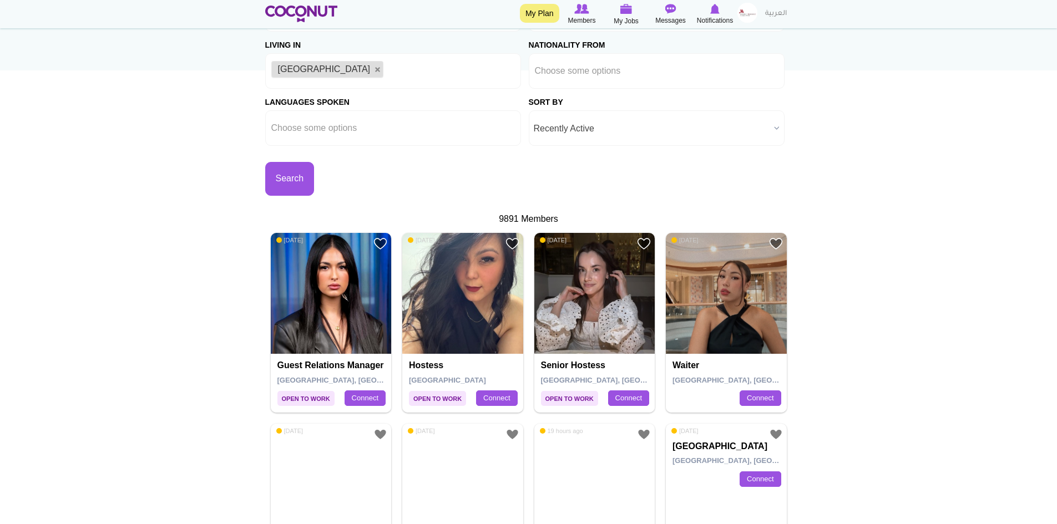
scroll to position [166, 0]
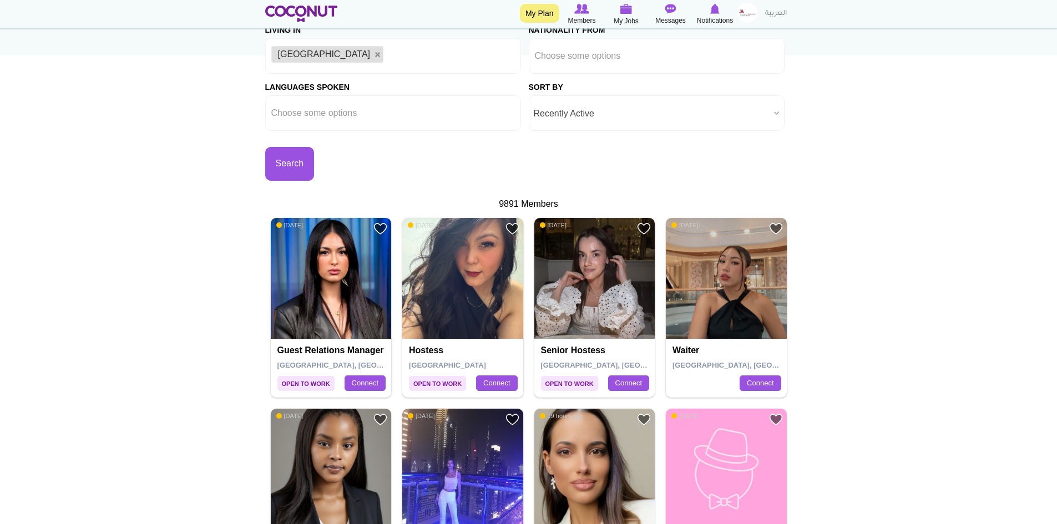
click at [322, 318] on img at bounding box center [331, 278] width 121 height 121
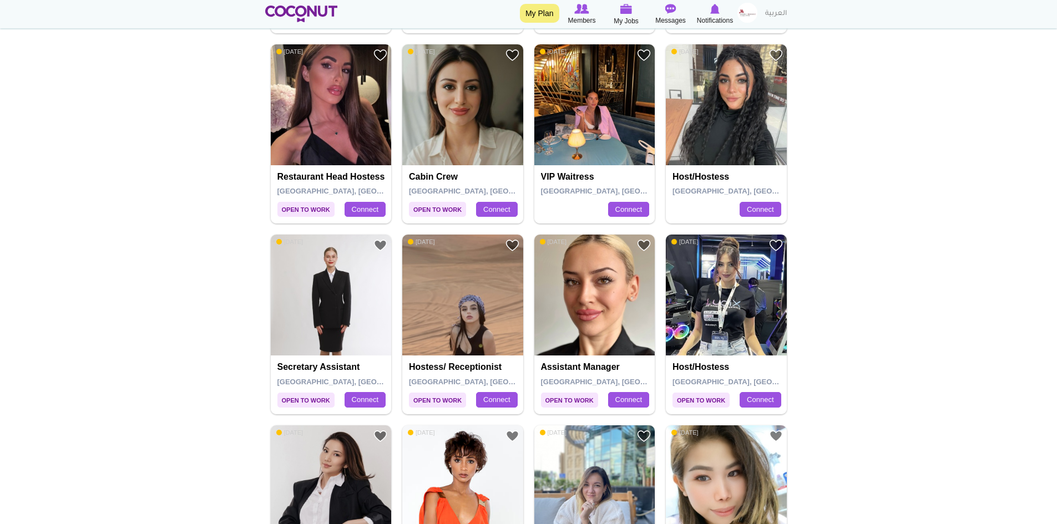
scroll to position [1220, 0]
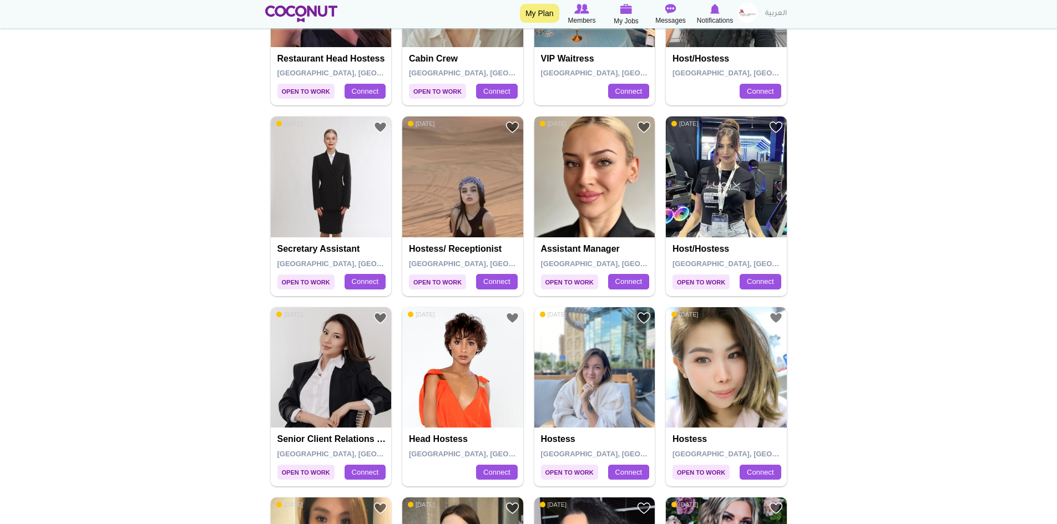
click at [588, 178] on img at bounding box center [594, 176] width 121 height 121
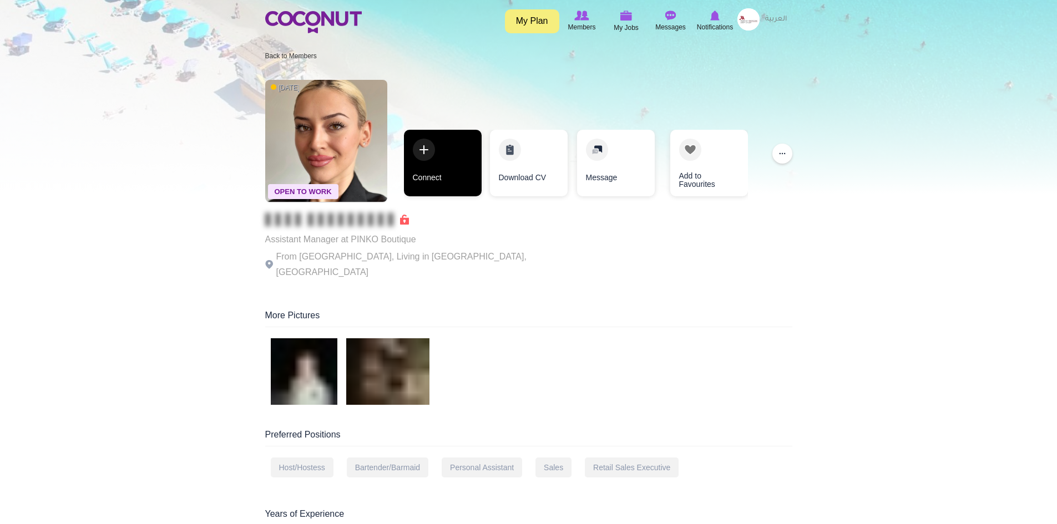
click at [436, 172] on link "Connect" at bounding box center [443, 163] width 78 height 67
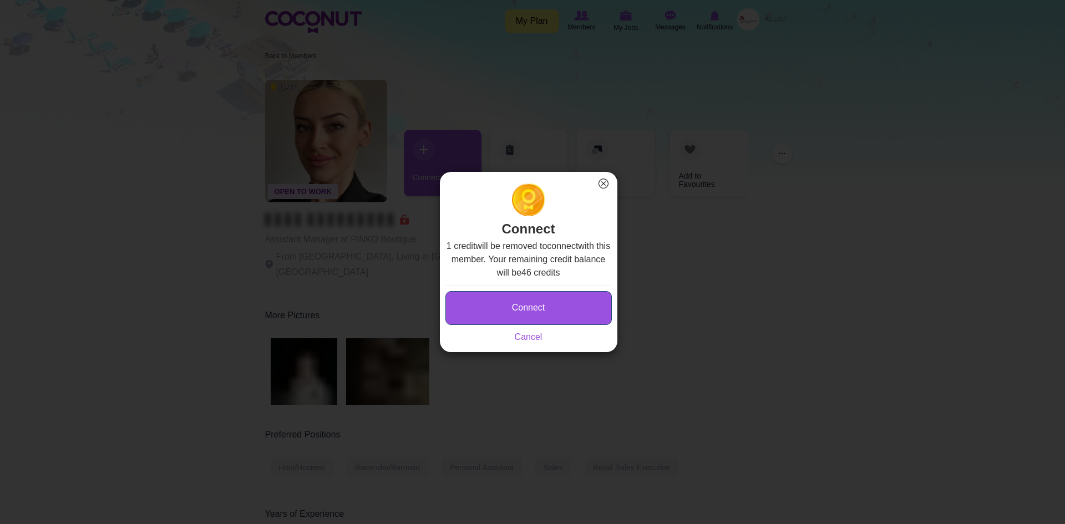
click at [498, 307] on button "Connect" at bounding box center [528, 308] width 166 height 34
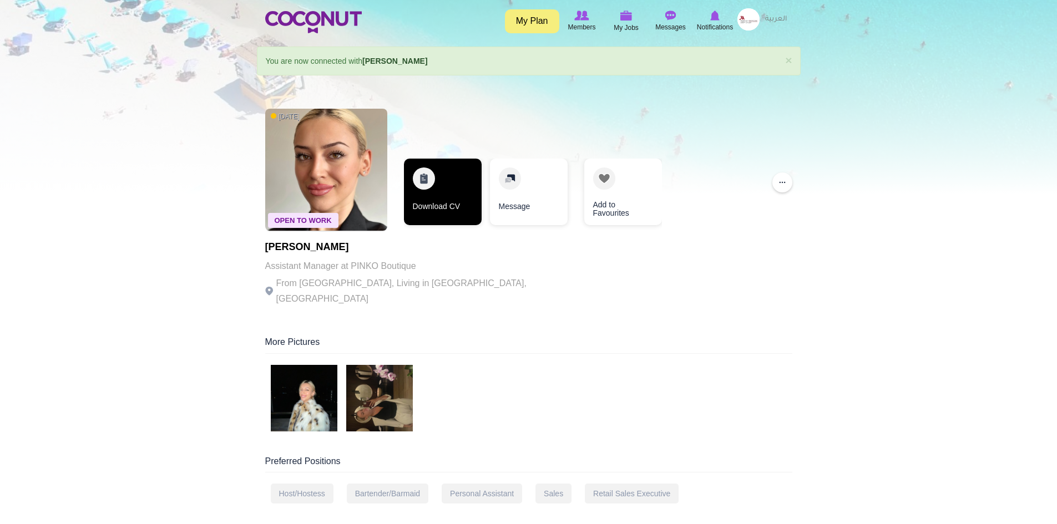
click at [453, 192] on link "Download CV" at bounding box center [443, 192] width 78 height 67
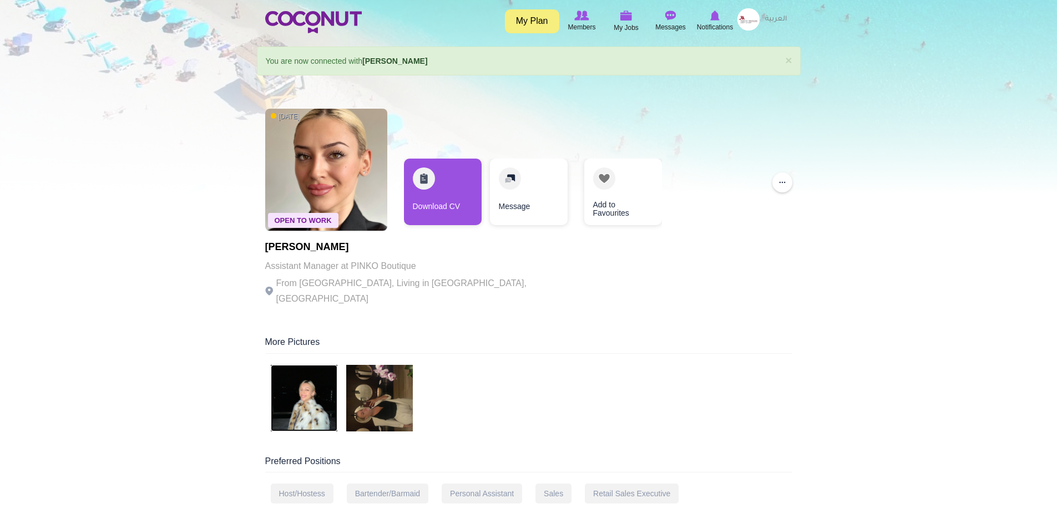
click at [297, 394] on img at bounding box center [304, 398] width 67 height 67
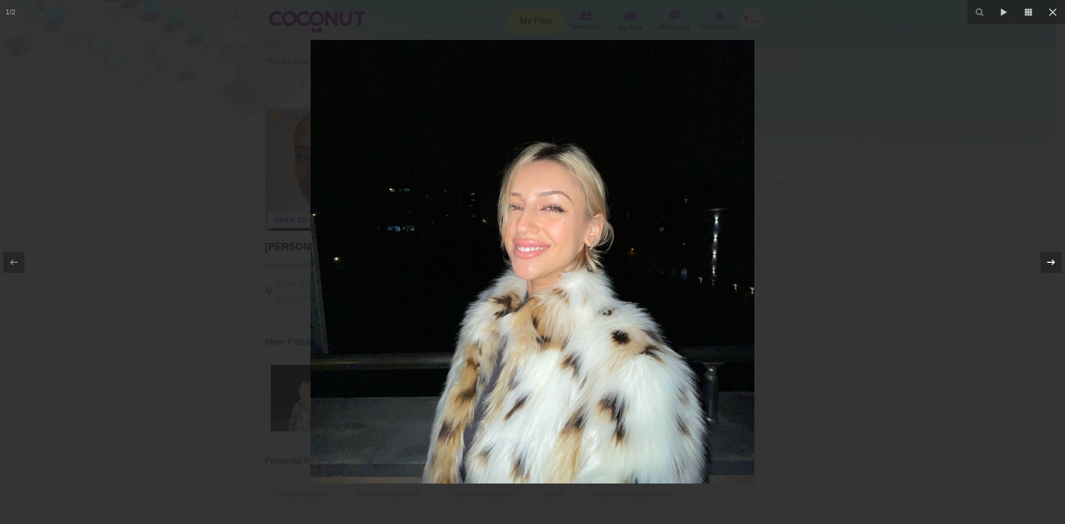
click at [1048, 262] on icon at bounding box center [1051, 262] width 8 height 6
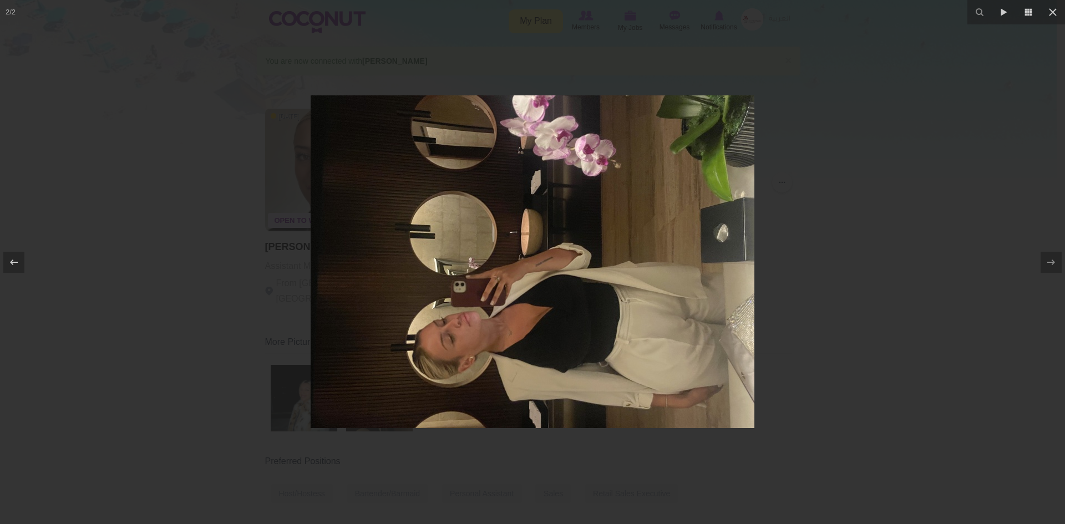
click at [965, 295] on div at bounding box center [532, 262] width 1065 height 524
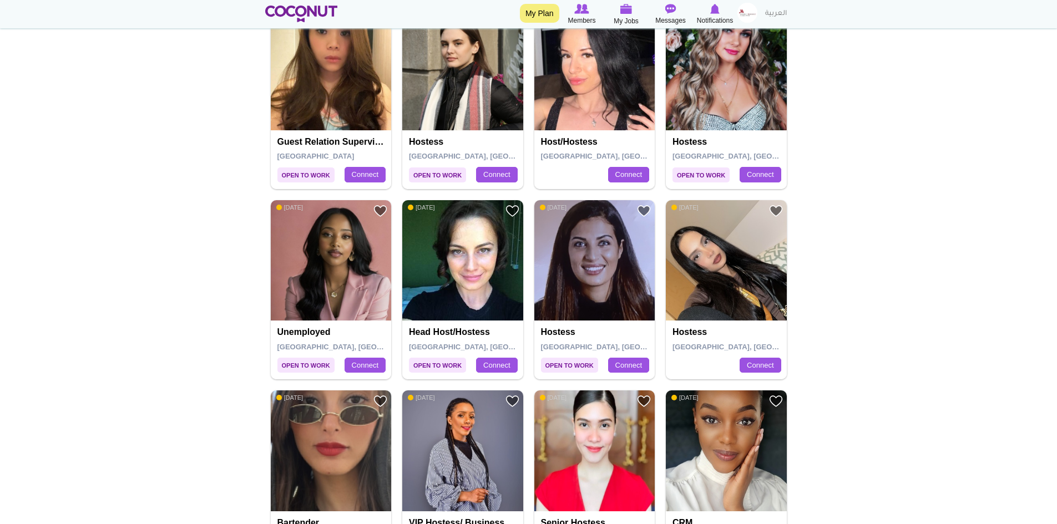
scroll to position [1830, 0]
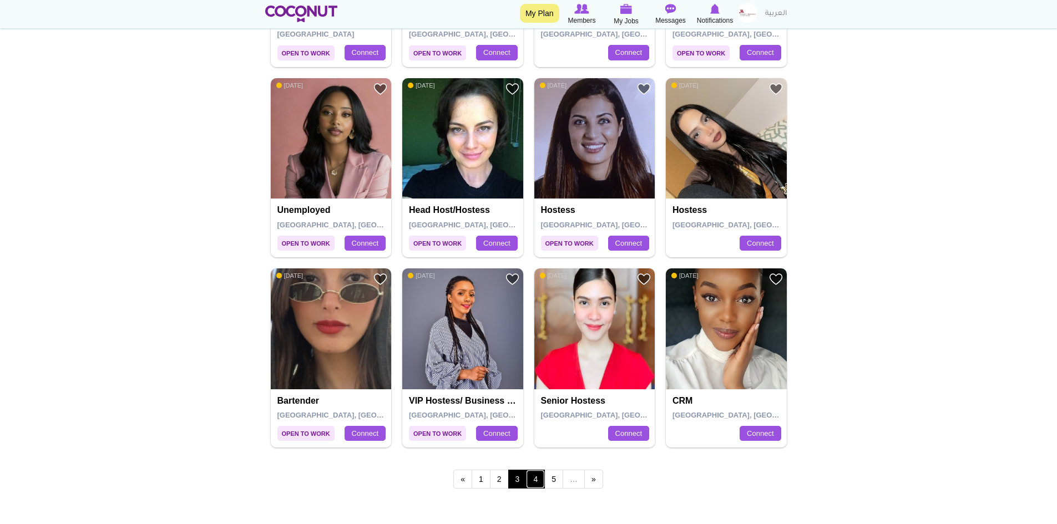
click at [536, 478] on link "4" at bounding box center [535, 479] width 19 height 19
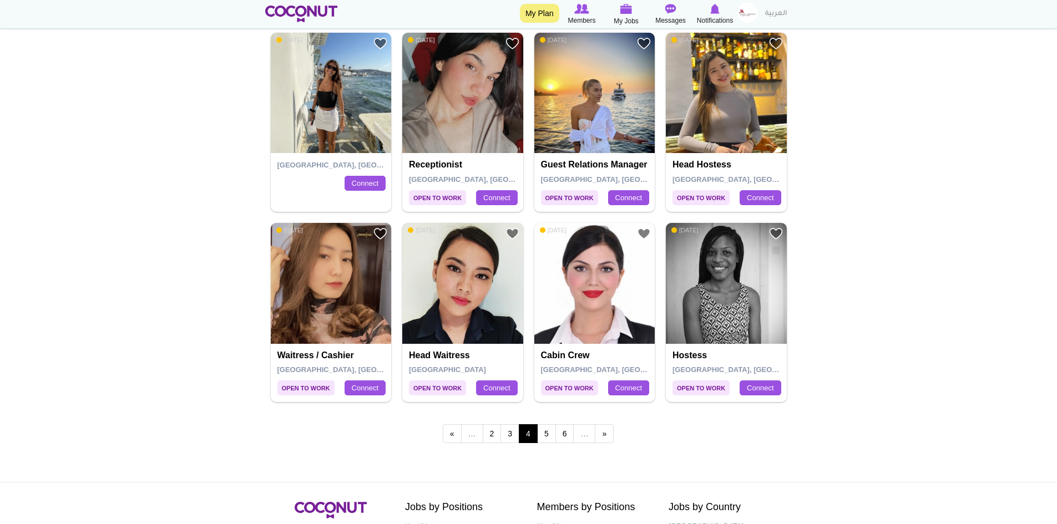
scroll to position [1886, 0]
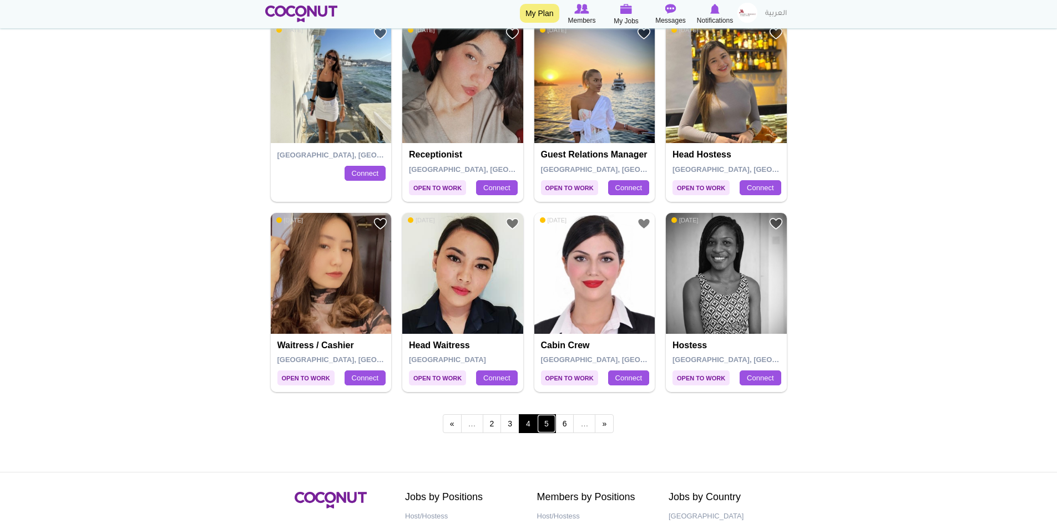
click at [548, 424] on link "5" at bounding box center [546, 423] width 19 height 19
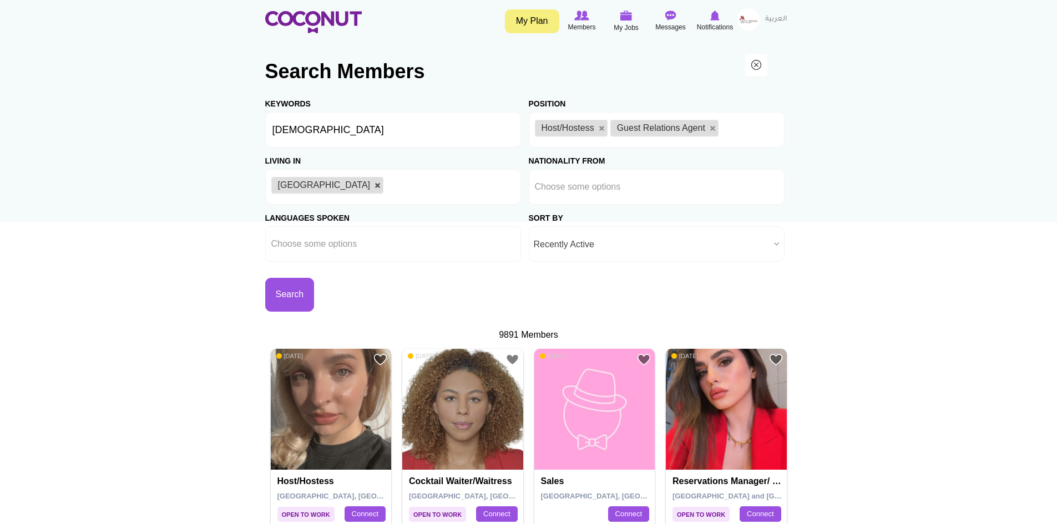
click at [374, 186] on link at bounding box center [377, 185] width 7 height 7
type input "Choose some options"
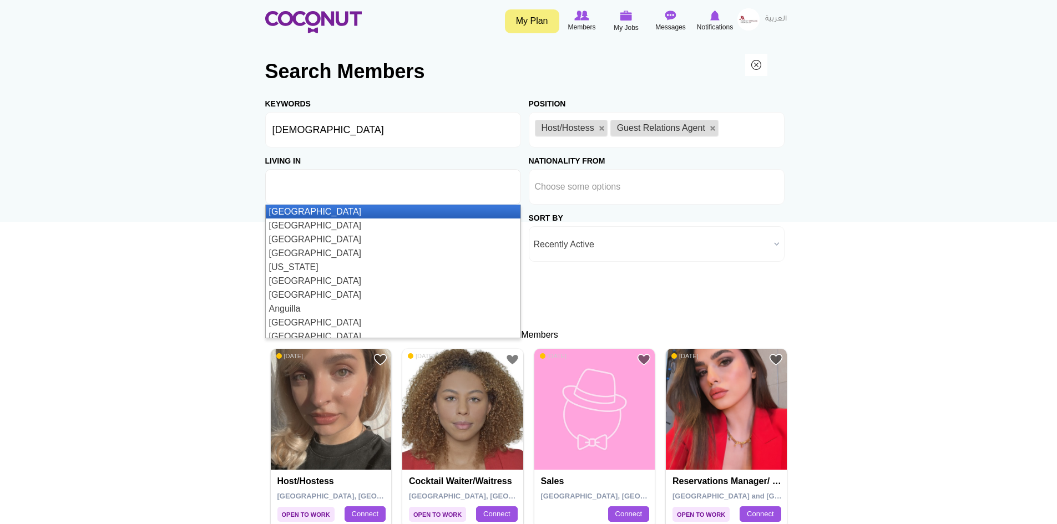
click at [302, 184] on input "text" at bounding box center [321, 187] width 100 height 10
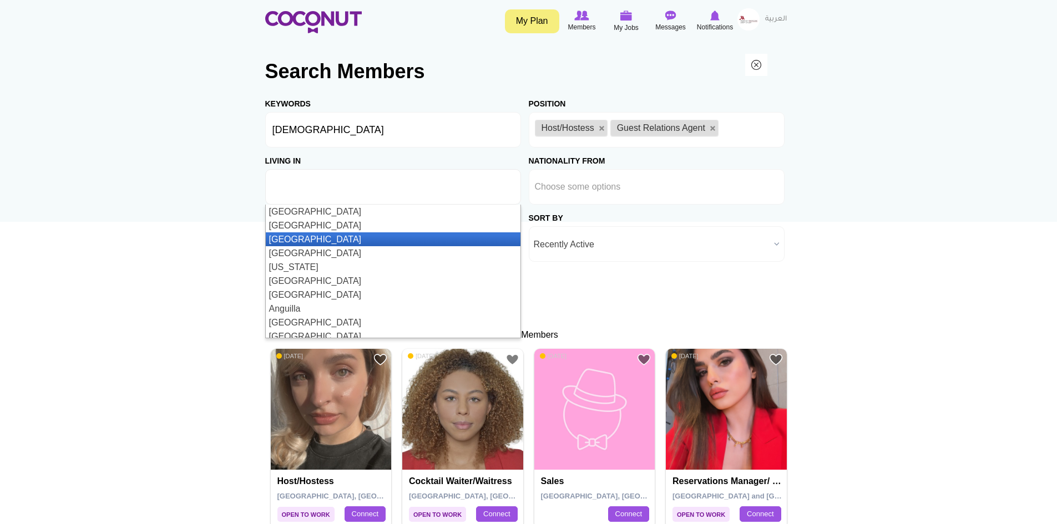
click at [311, 239] on li "[GEOGRAPHIC_DATA]" at bounding box center [393, 239] width 255 height 14
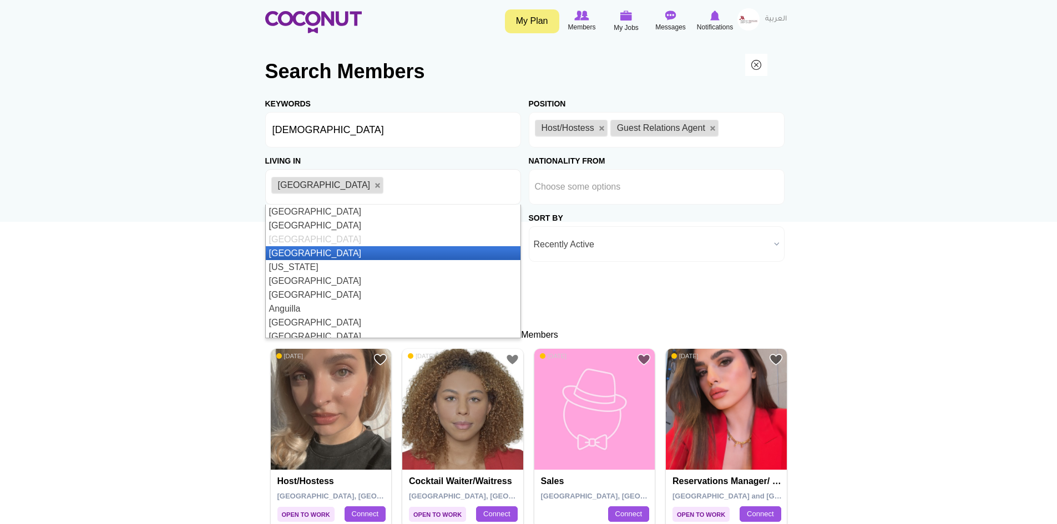
click at [320, 256] on li "[GEOGRAPHIC_DATA]" at bounding box center [393, 253] width 255 height 14
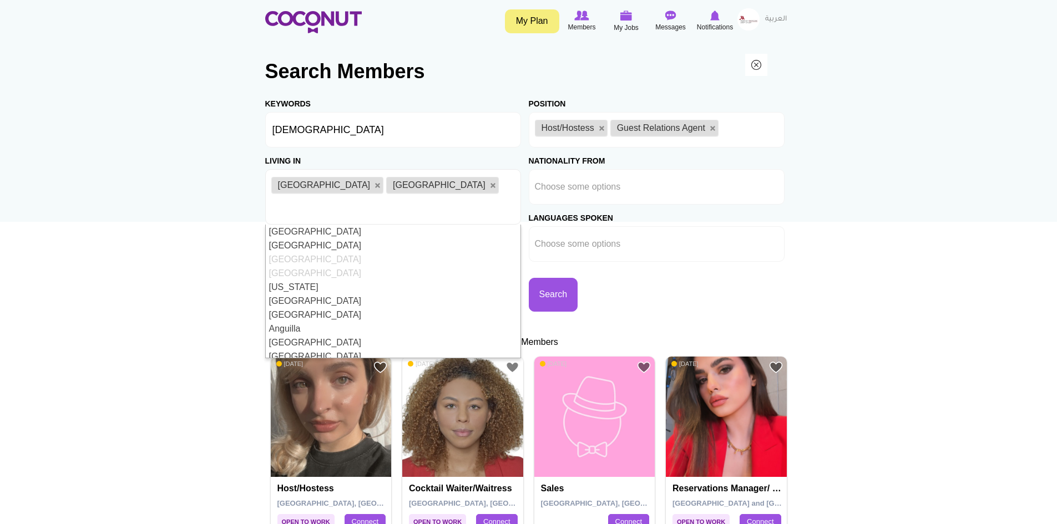
scroll to position [55, 0]
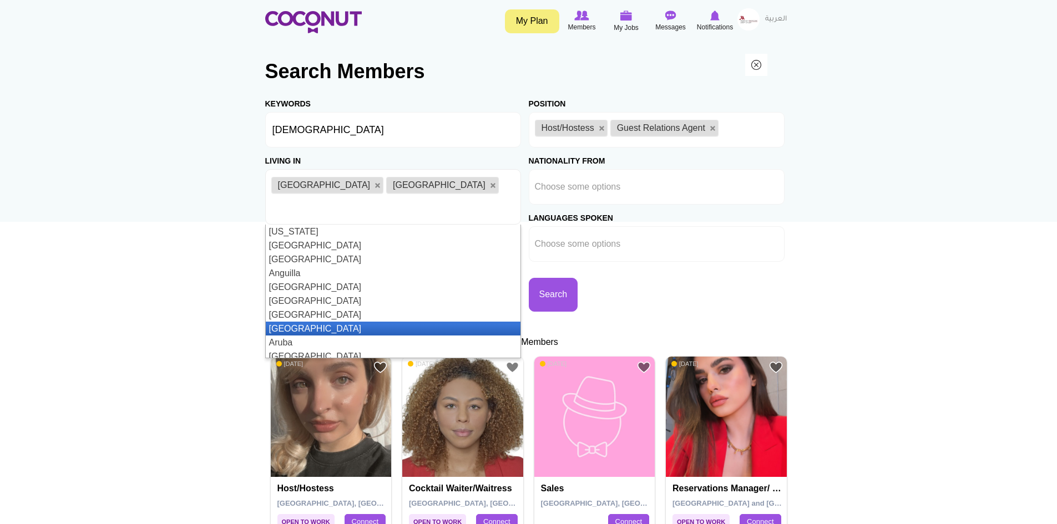
click at [333, 322] on li "[GEOGRAPHIC_DATA]" at bounding box center [393, 329] width 255 height 14
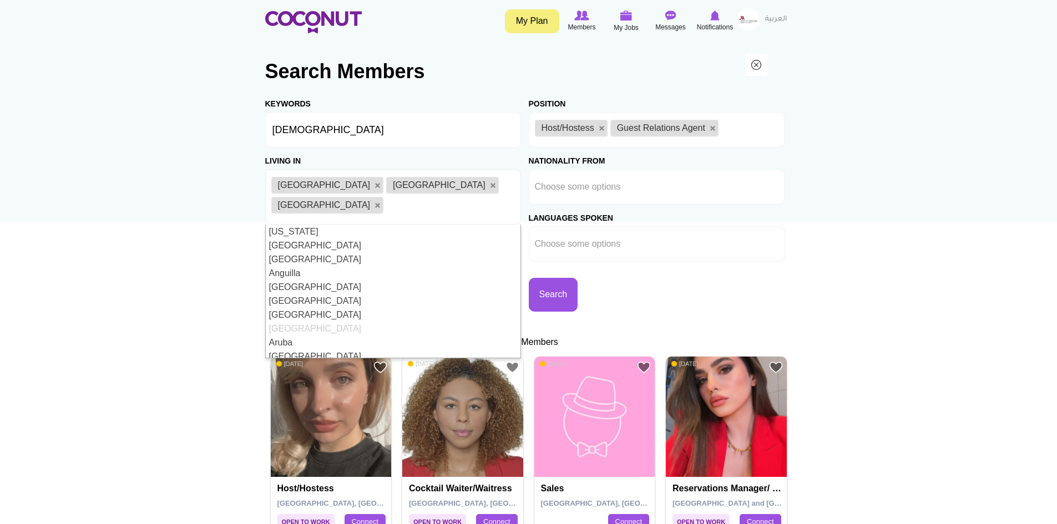
scroll to position [111, 0]
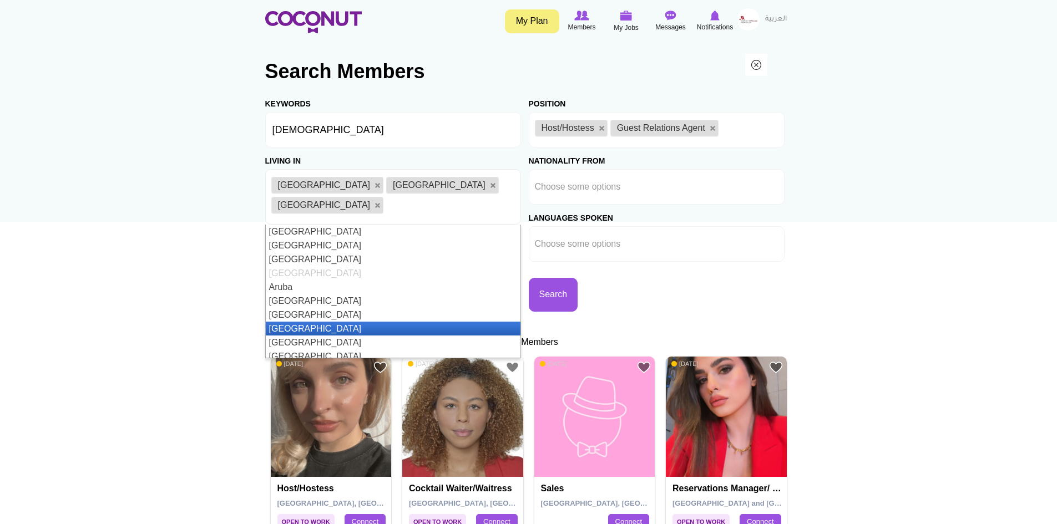
click at [329, 322] on li "[GEOGRAPHIC_DATA]" at bounding box center [393, 329] width 255 height 14
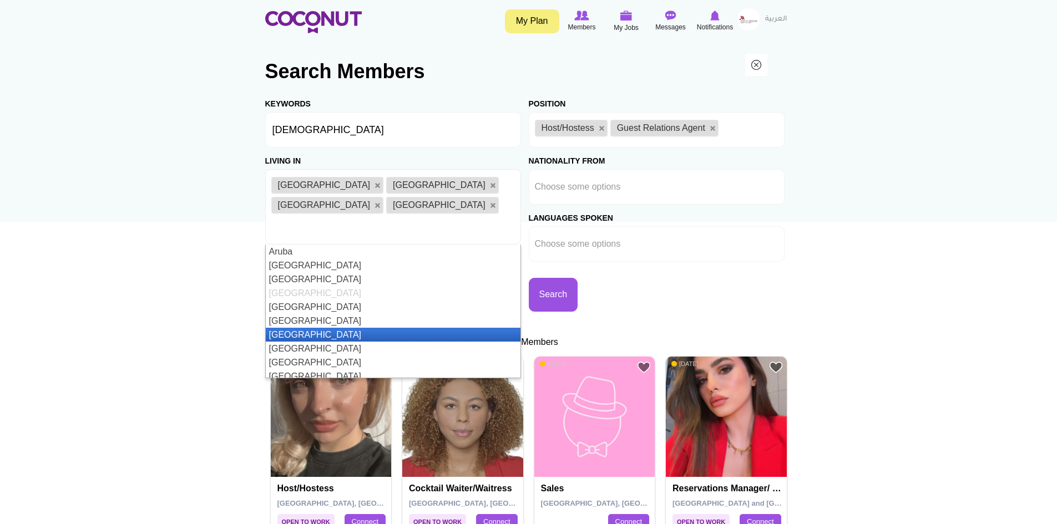
scroll to position [222, 0]
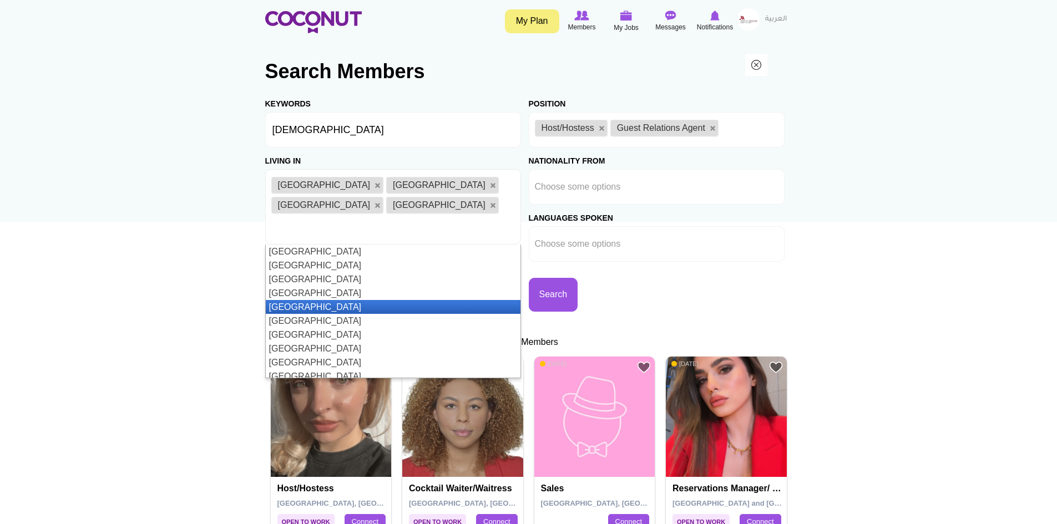
click at [342, 300] on li "[GEOGRAPHIC_DATA]" at bounding box center [393, 307] width 255 height 14
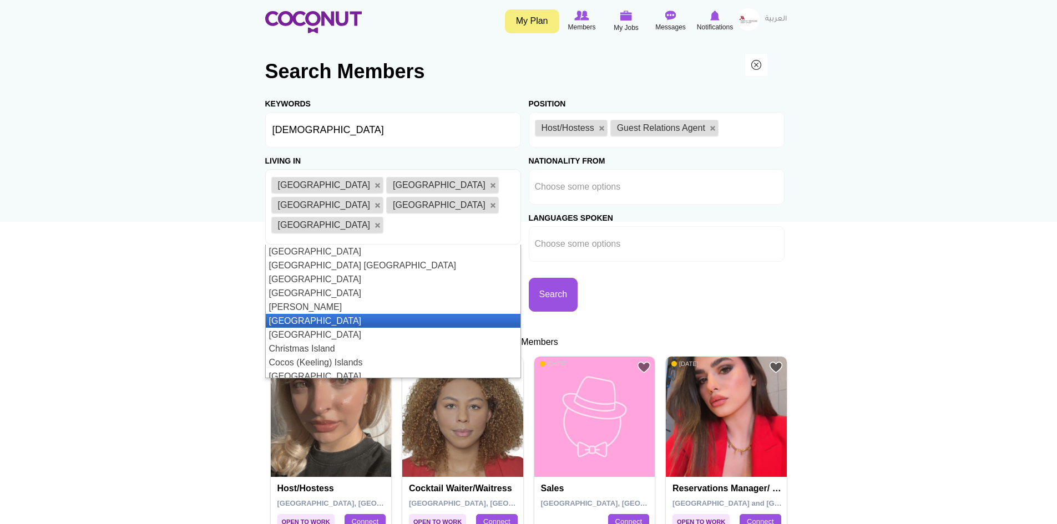
scroll to position [610, 0]
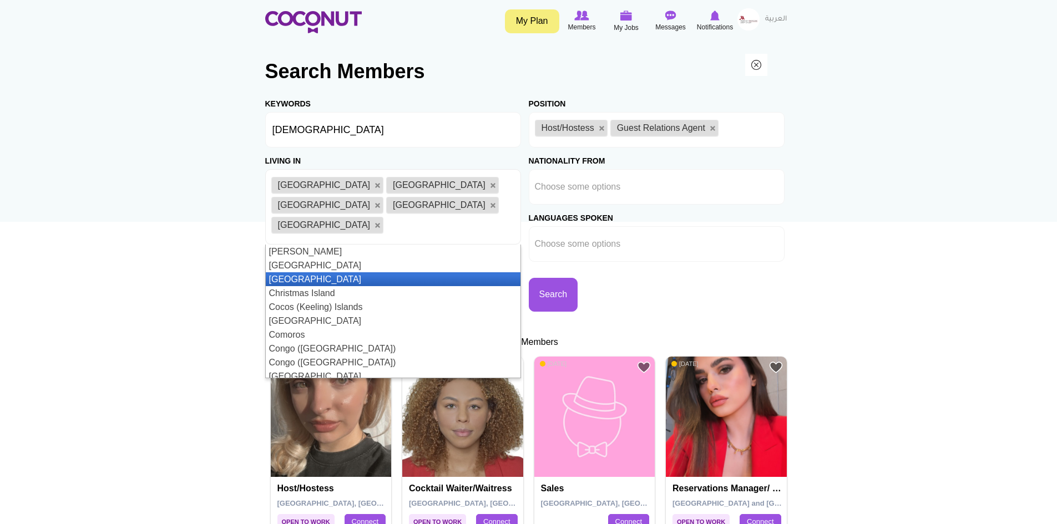
click at [345, 272] on li "[GEOGRAPHIC_DATA]" at bounding box center [393, 279] width 255 height 14
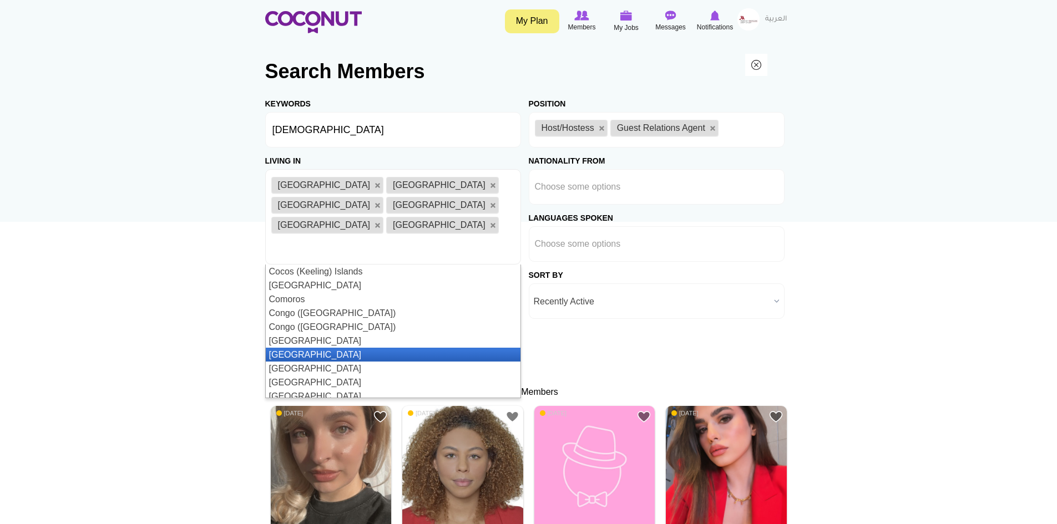
scroll to position [721, 0]
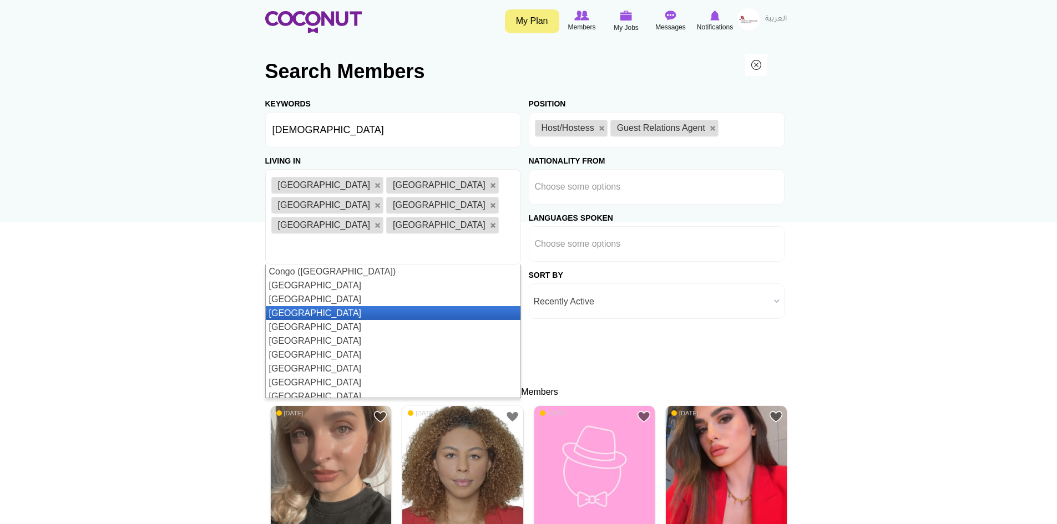
click at [347, 306] on li "[GEOGRAPHIC_DATA]" at bounding box center [393, 313] width 255 height 14
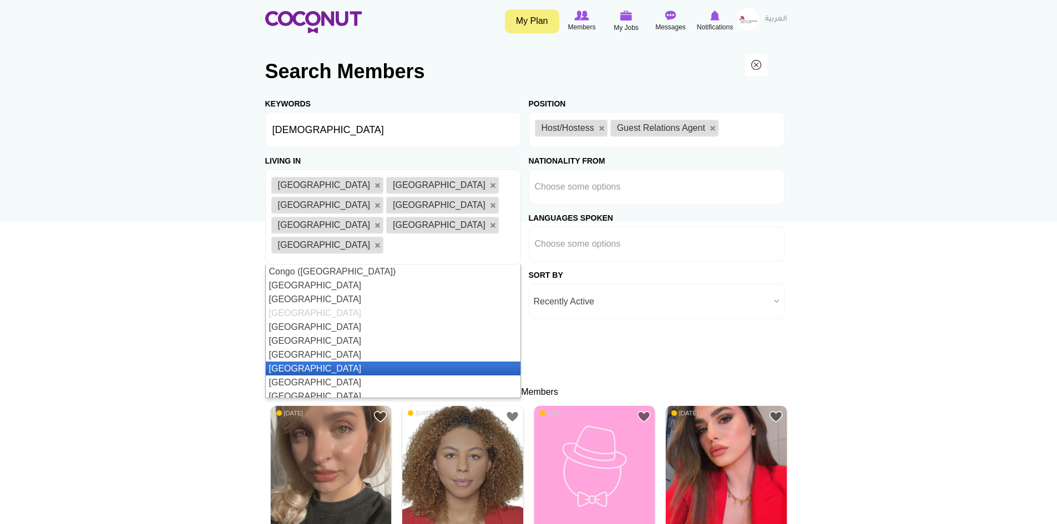
click at [358, 362] on li "Czech Republic" at bounding box center [393, 369] width 255 height 14
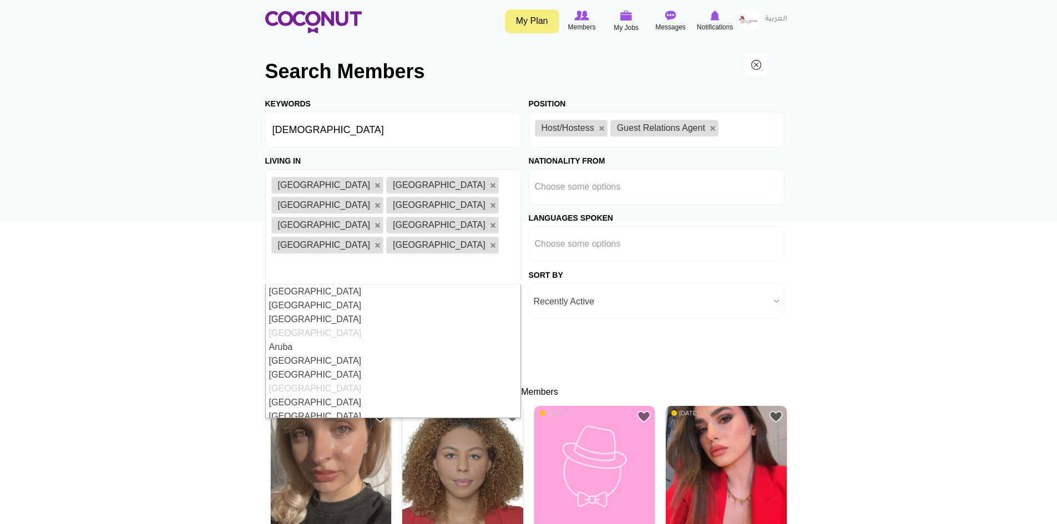
scroll to position [222, 0]
click at [315, 335] on button "Search" at bounding box center [289, 352] width 49 height 34
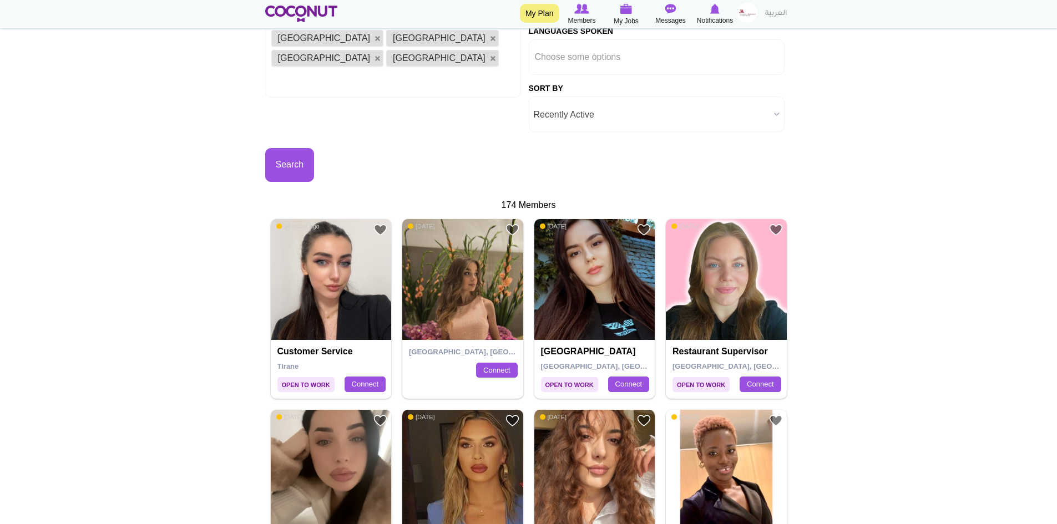
scroll to position [222, 0]
click at [625, 377] on link "Connect" at bounding box center [628, 385] width 41 height 16
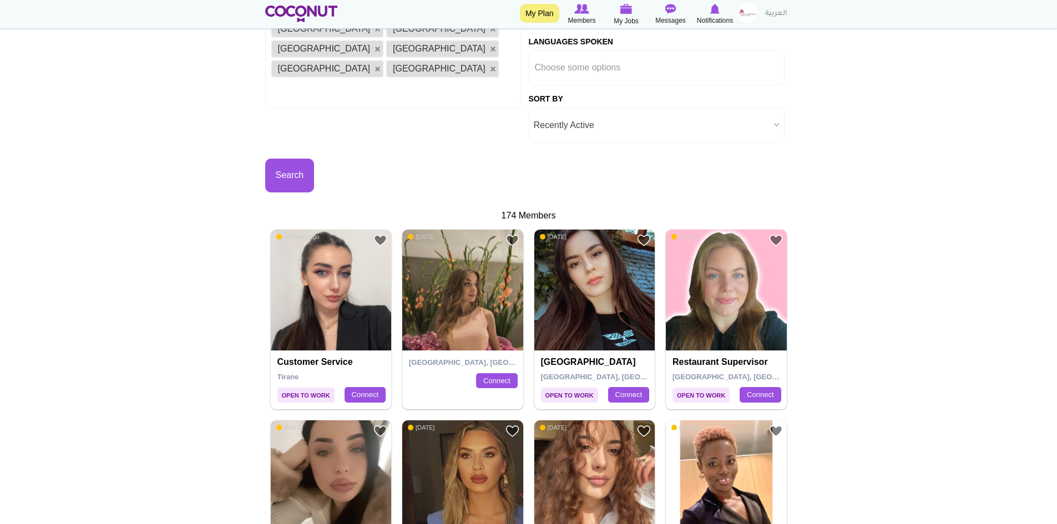
scroll to position [222, 0]
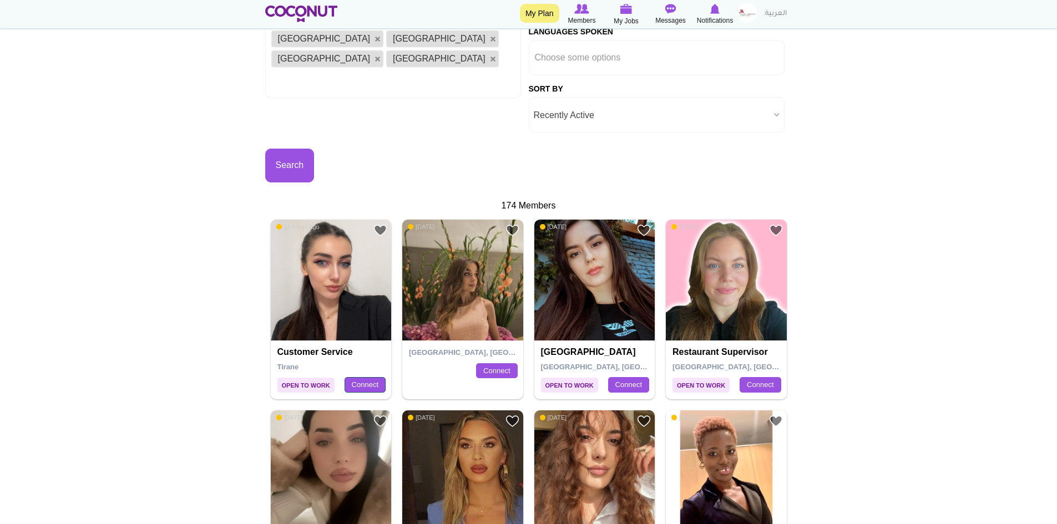
click at [369, 377] on link "Connect" at bounding box center [364, 385] width 41 height 16
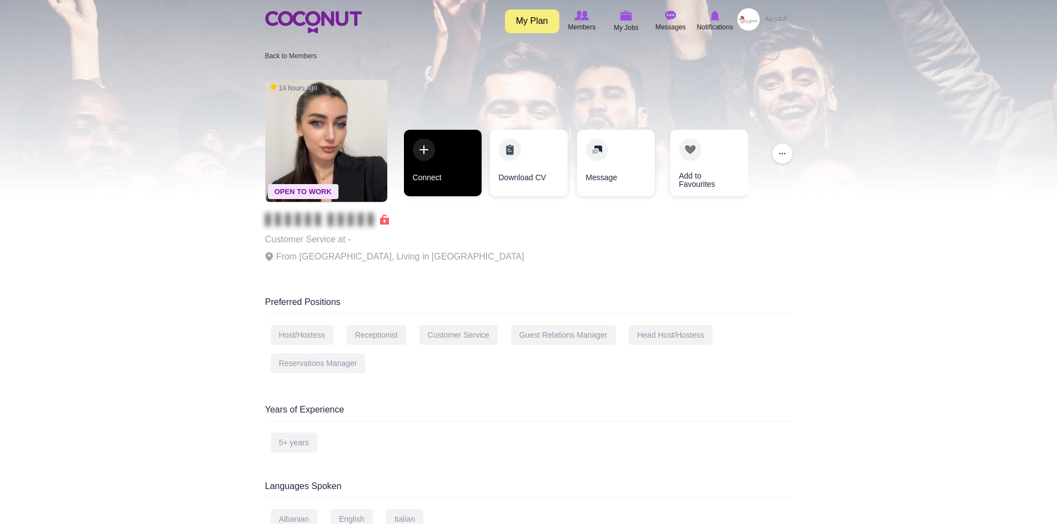
click at [422, 151] on link "Connect" at bounding box center [443, 163] width 78 height 67
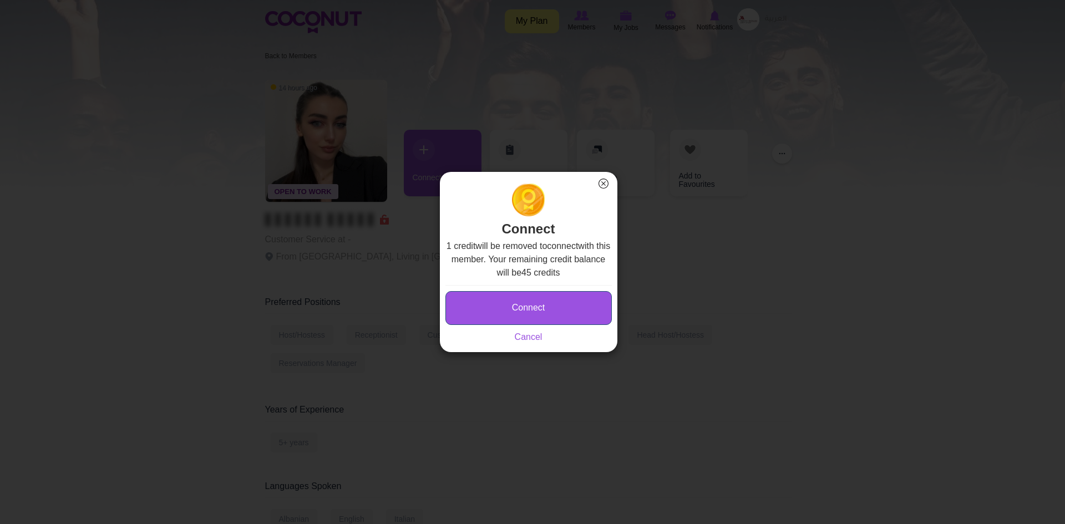
click at [495, 311] on button "Connect" at bounding box center [528, 308] width 166 height 34
